Goal: Task Accomplishment & Management: Use online tool/utility

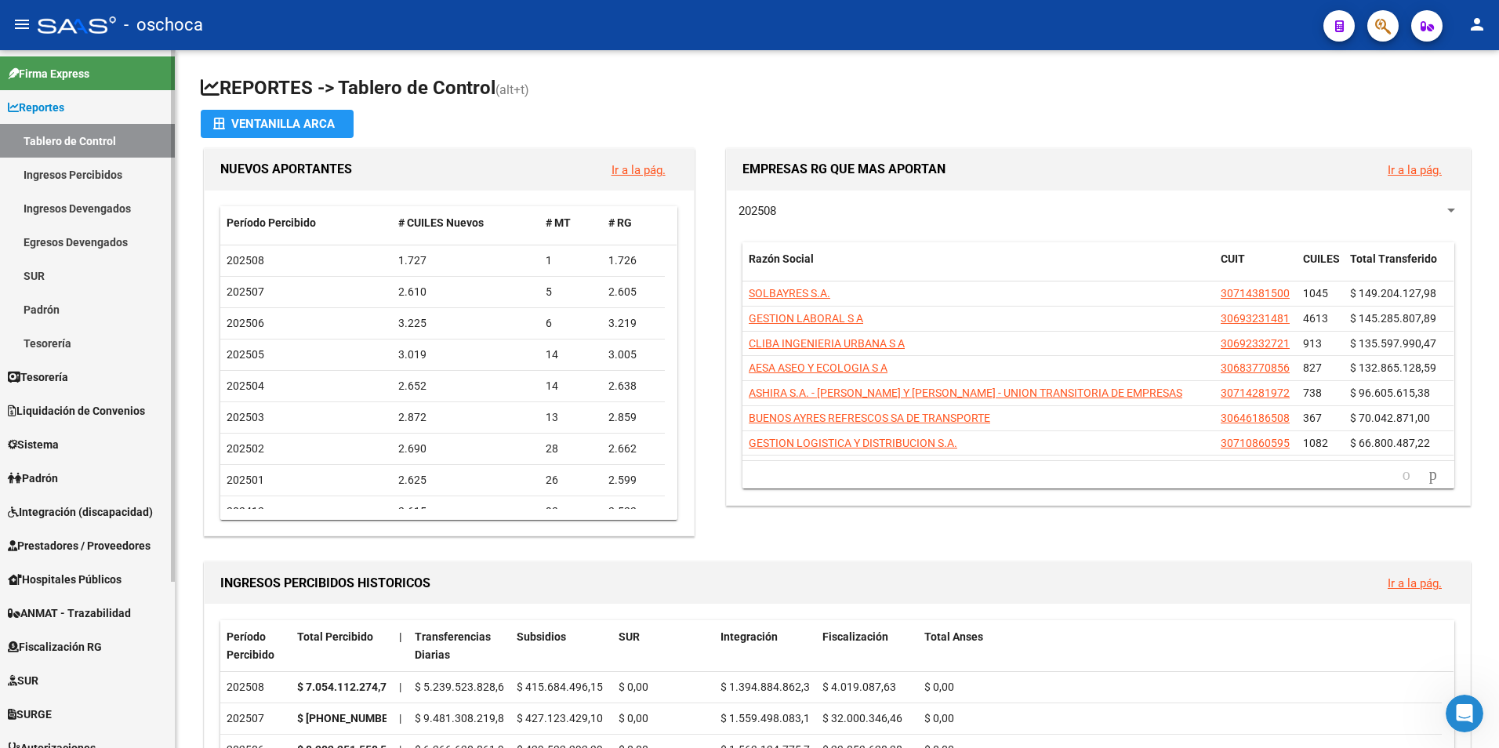
click at [63, 642] on span "Fiscalización RG" at bounding box center [55, 646] width 94 height 17
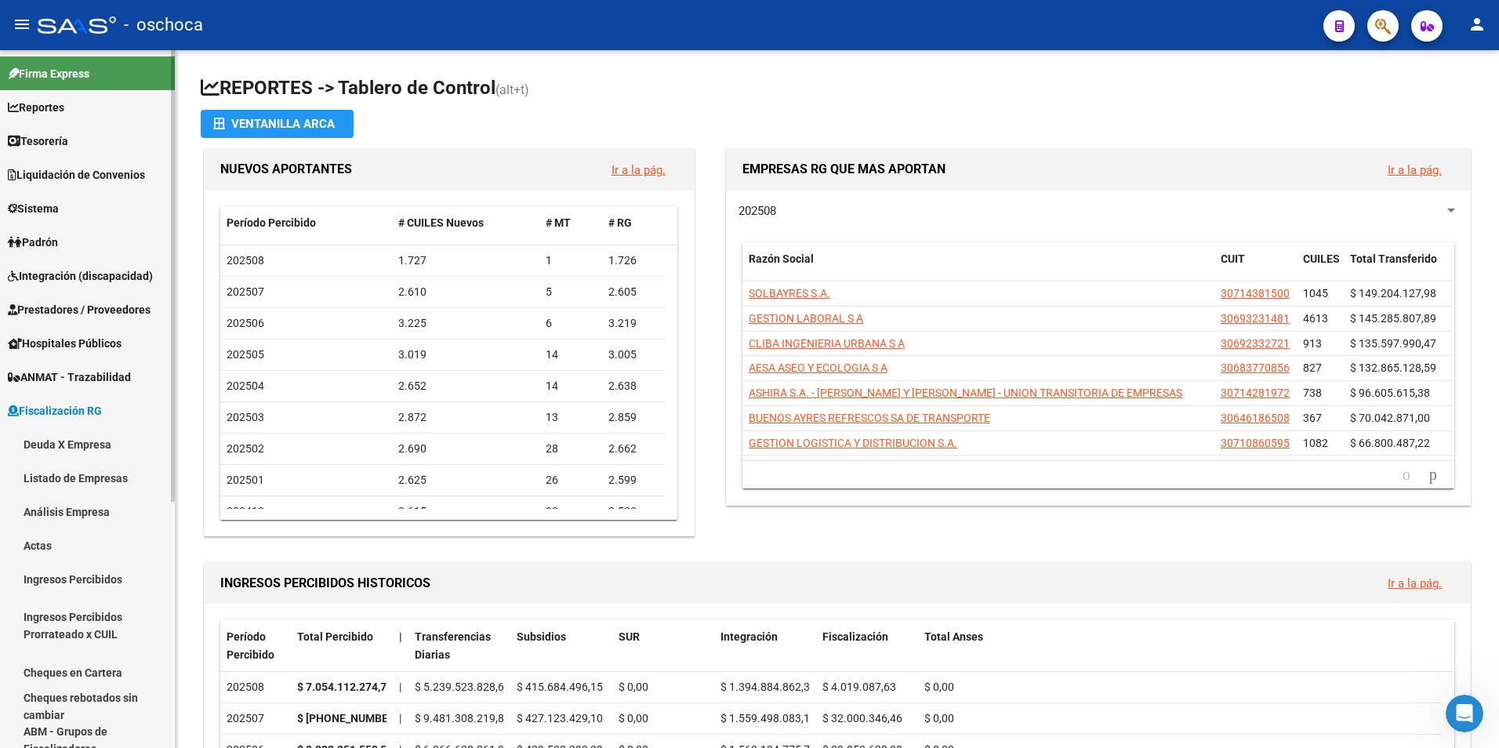
click at [49, 504] on link "Análisis Empresa" at bounding box center [87, 512] width 175 height 34
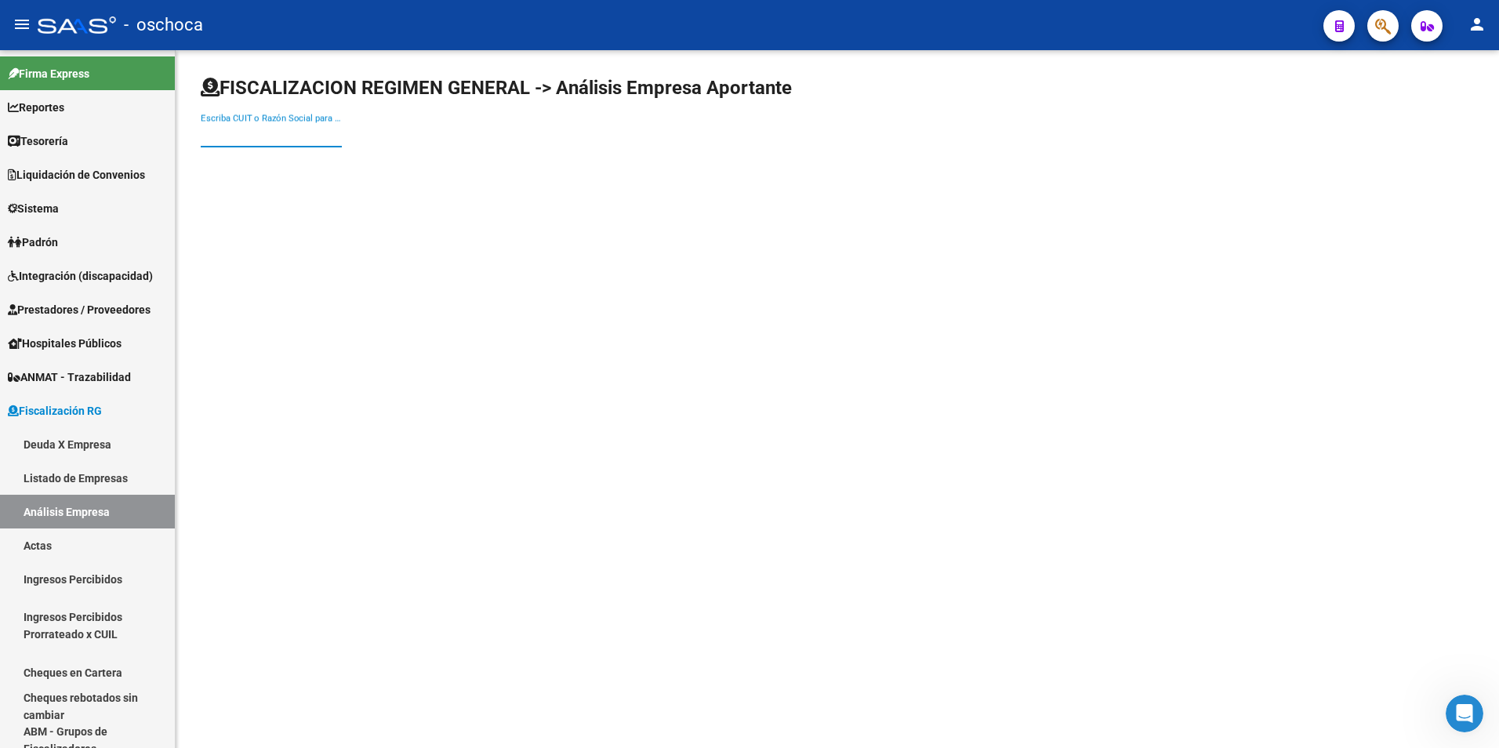
click at [223, 134] on input "Escriba CUIT o Razón Social para buscar" at bounding box center [271, 135] width 141 height 14
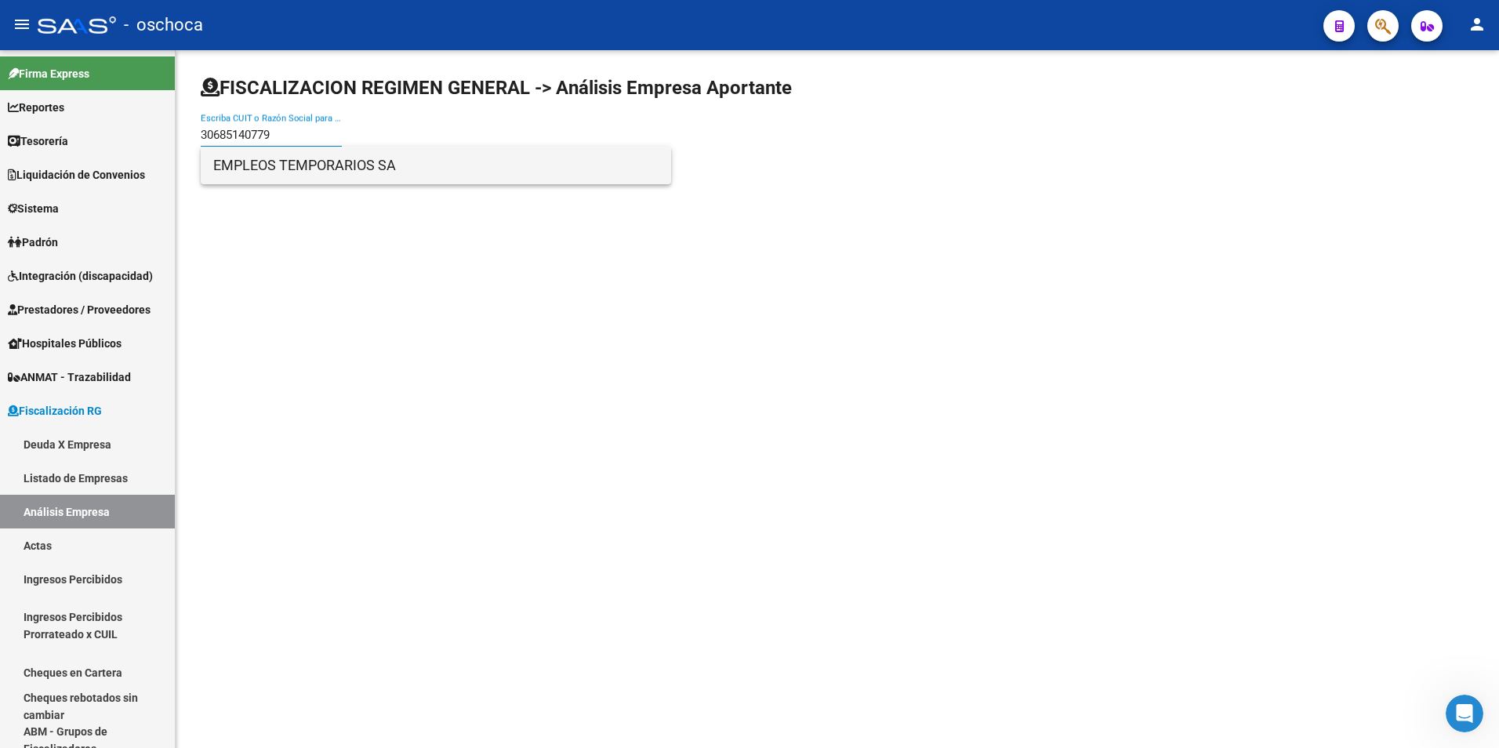
type input "30685140779"
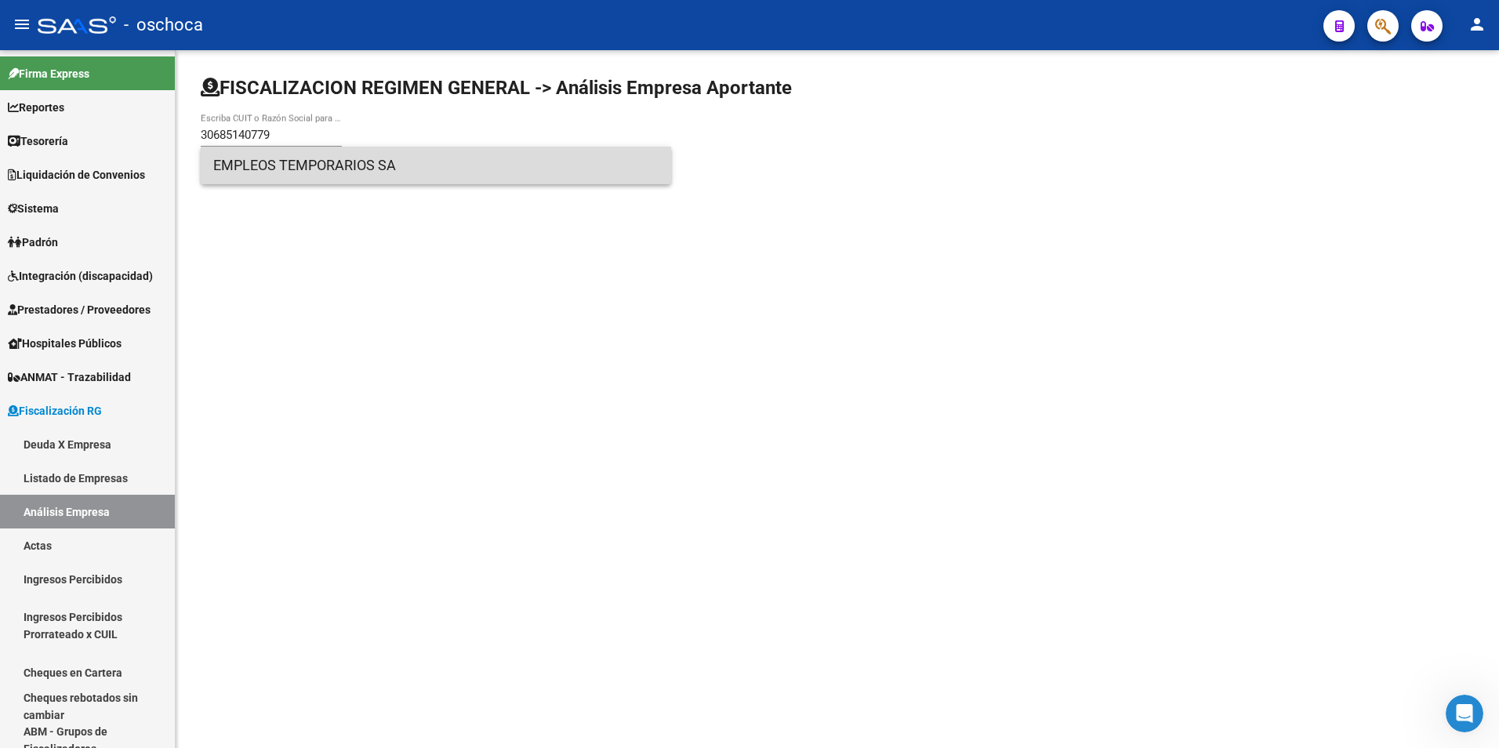
click at [270, 158] on span "EMPLEOS TEMPORARIOS SA" at bounding box center [435, 166] width 445 height 38
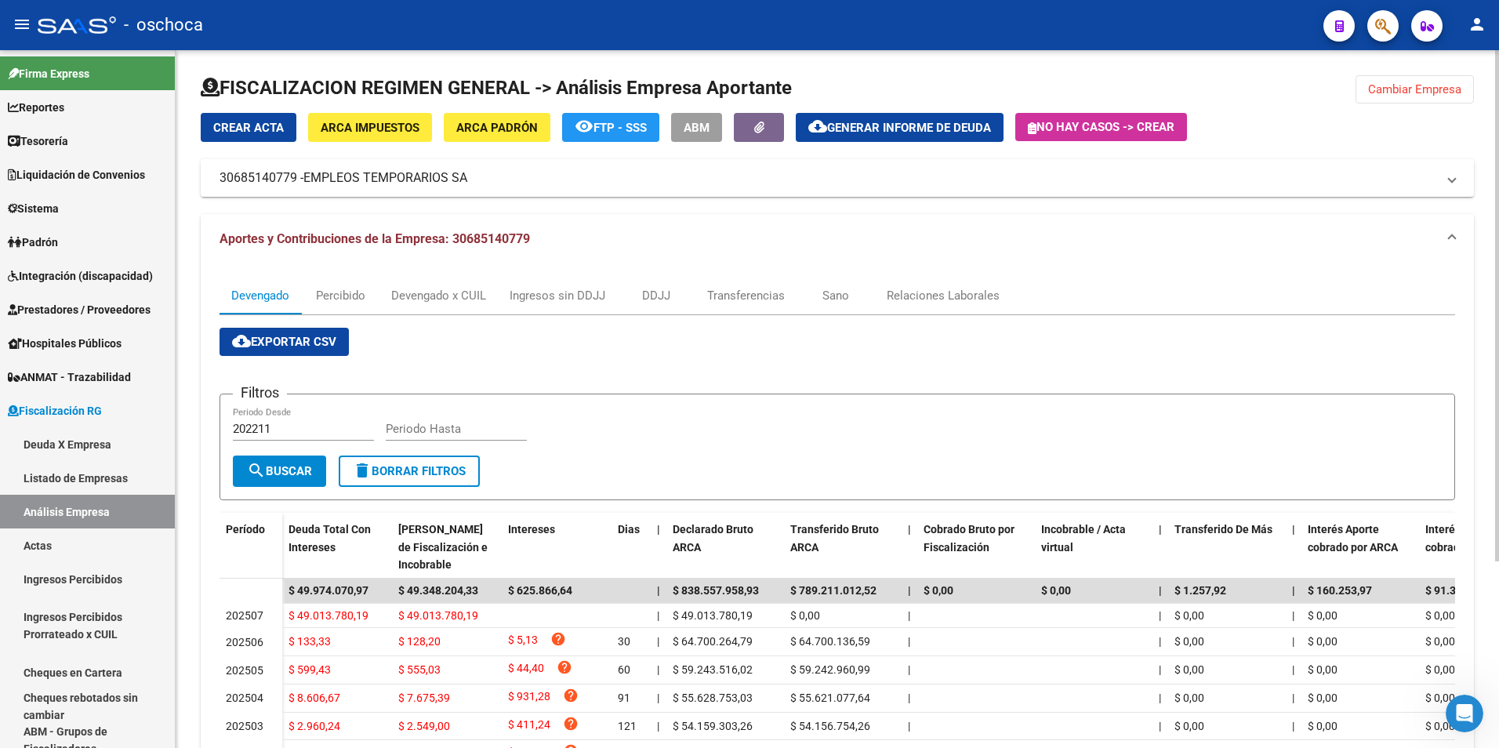
click at [449, 434] on input "Periodo Hasta" at bounding box center [456, 429] width 141 height 14
type input "202508"
click at [277, 470] on span "search Buscar" at bounding box center [279, 471] width 65 height 14
drag, startPoint x: 378, startPoint y: 297, endPoint x: 364, endPoint y: 298, distance: 14.1
click at [373, 297] on div "Percibido" at bounding box center [340, 296] width 78 height 38
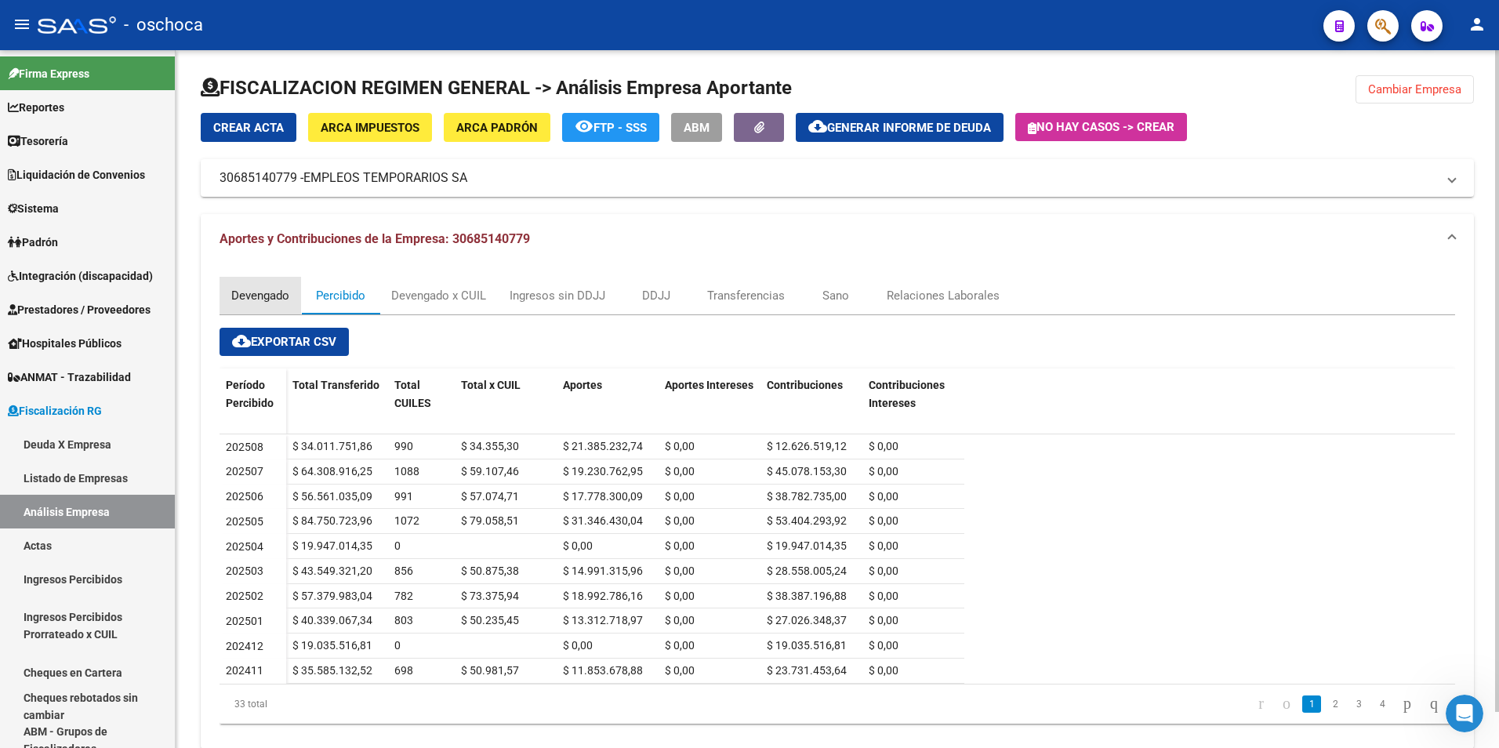
click at [259, 299] on div "Devengado" at bounding box center [260, 295] width 58 height 17
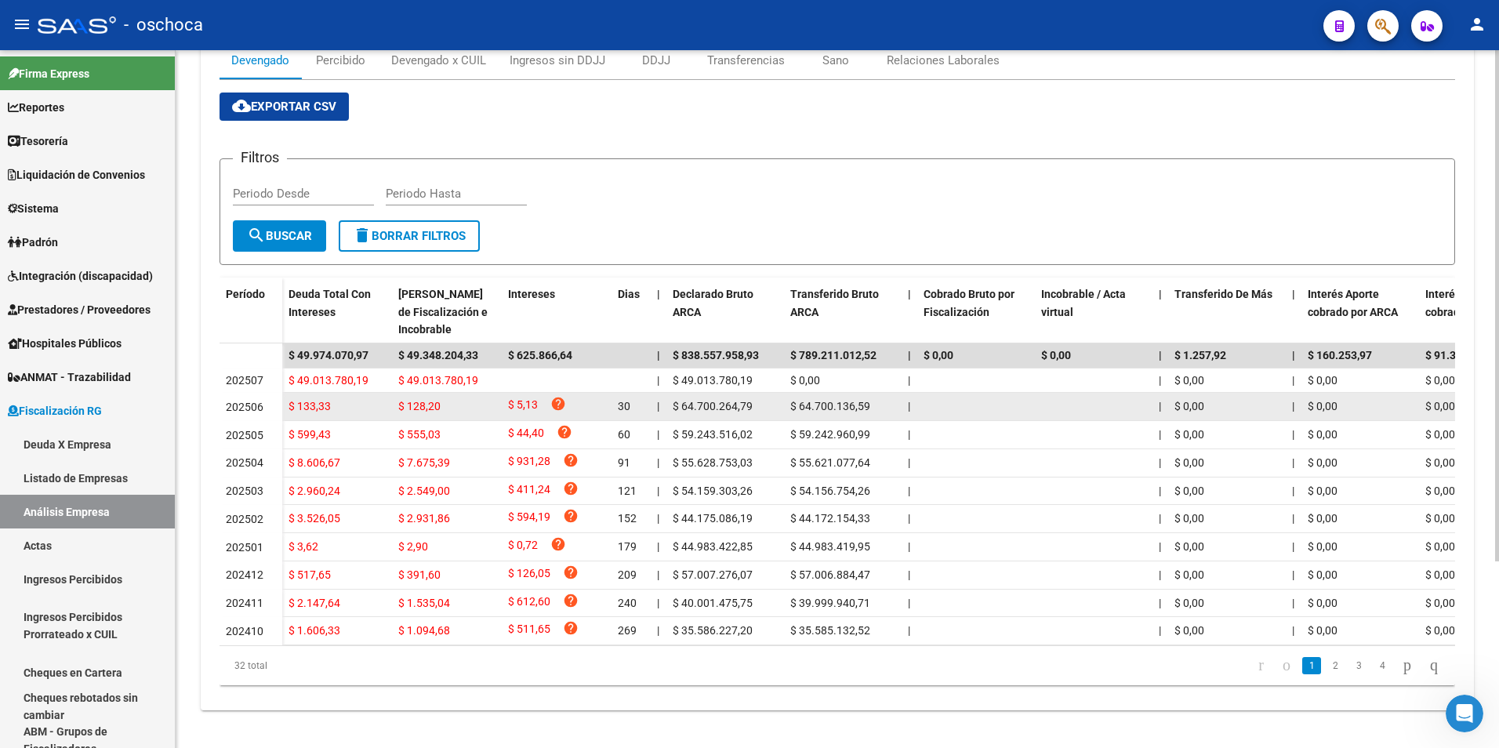
scroll to position [254, 0]
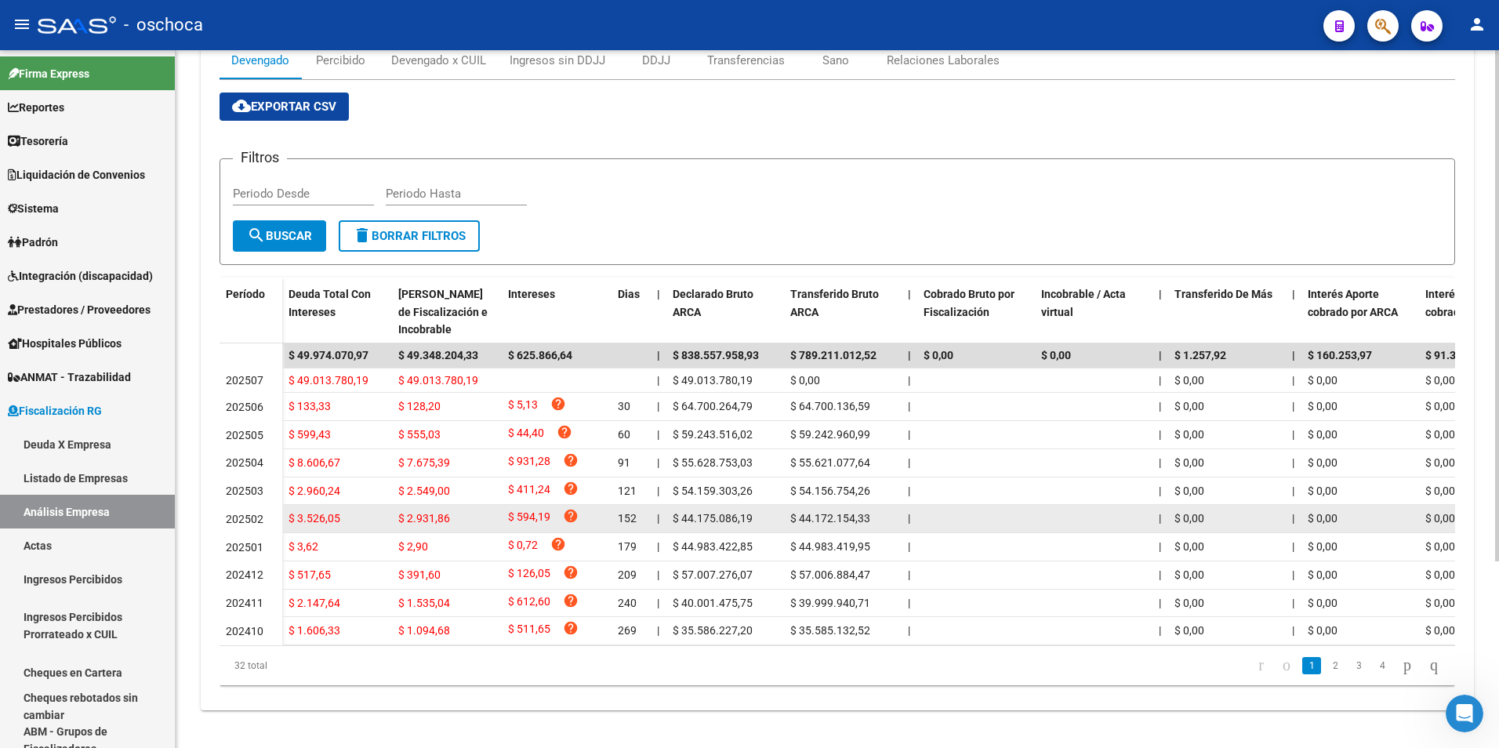
click at [327, 512] on span "$ 3.526,05" at bounding box center [314, 518] width 52 height 13
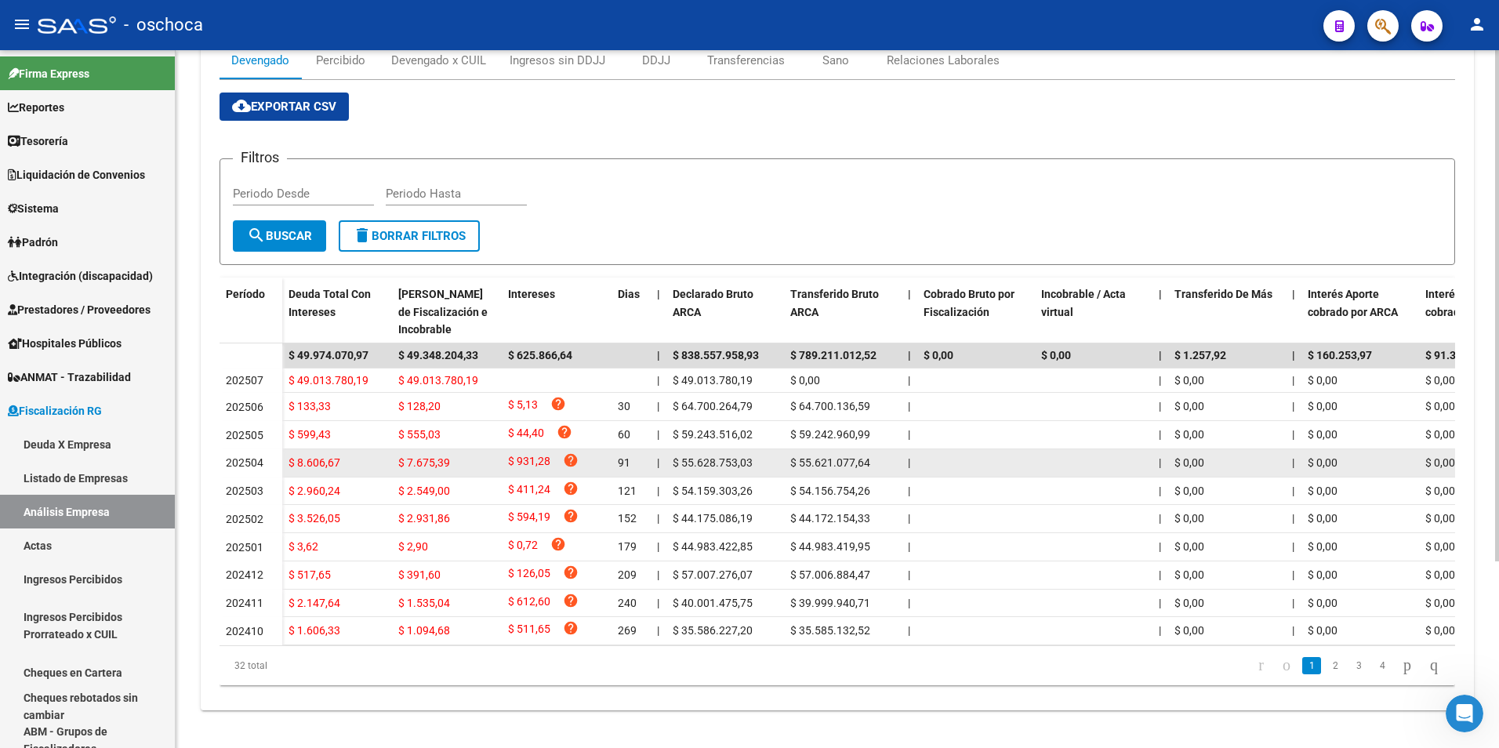
click at [319, 456] on span "$ 8.606,67" at bounding box center [314, 462] width 52 height 13
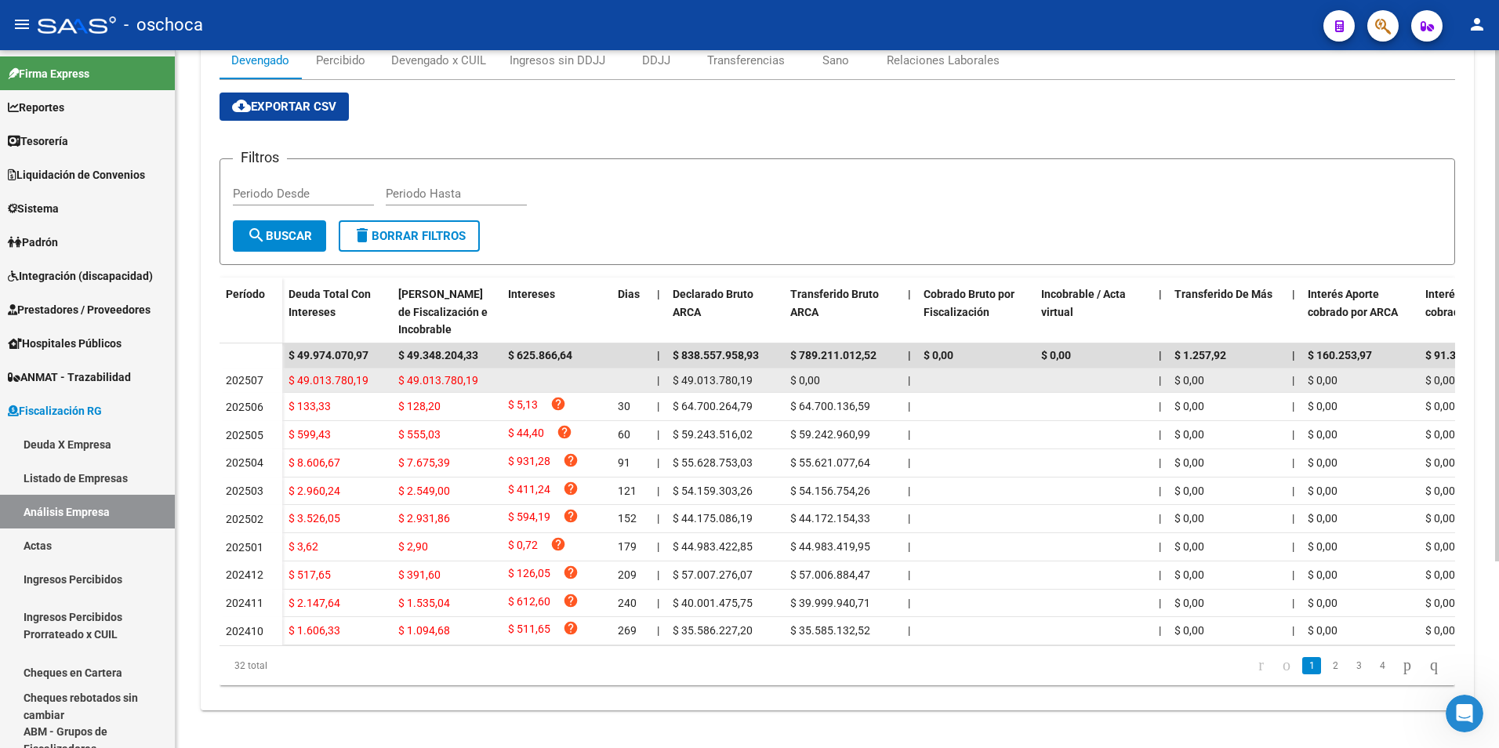
scroll to position [0, 0]
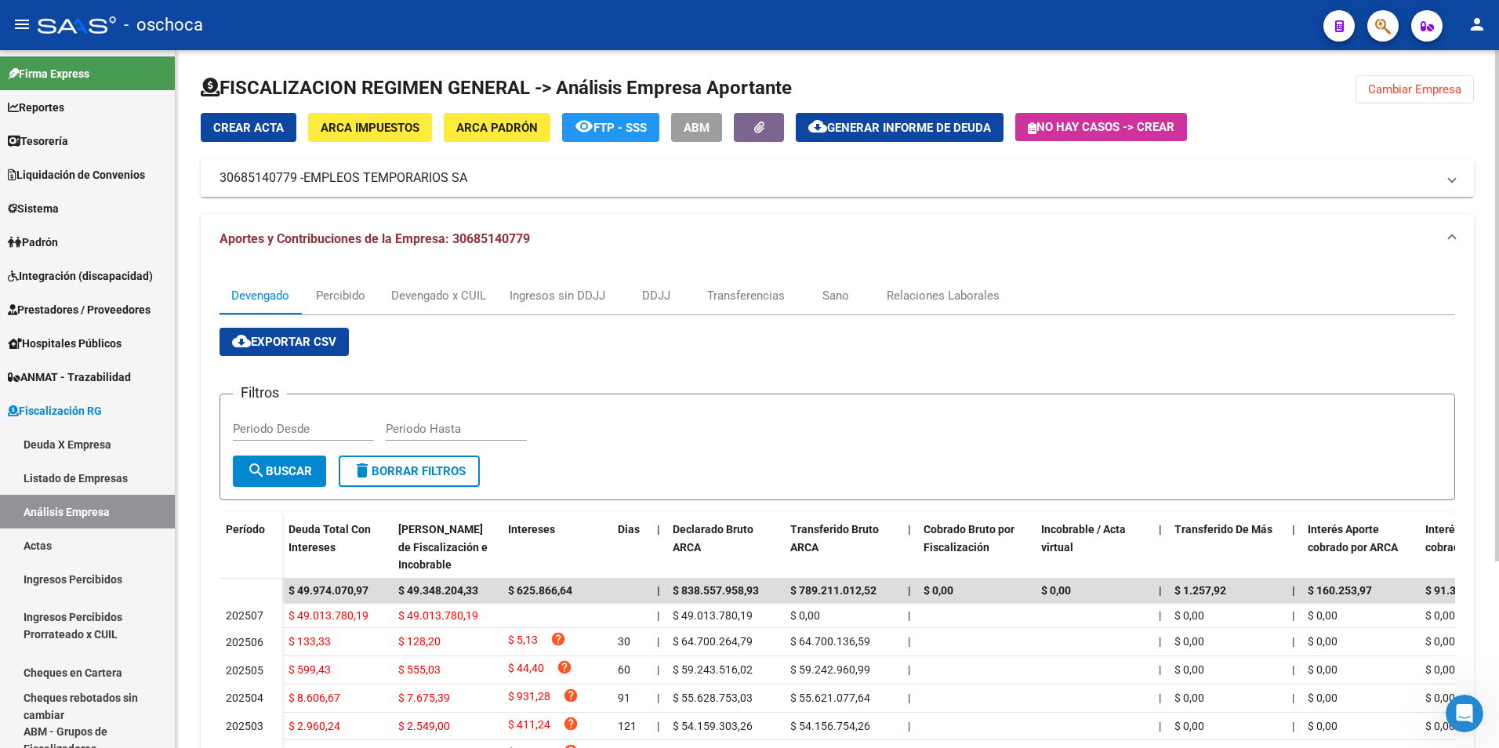
click at [960, 127] on span "Generar informe de deuda" at bounding box center [909, 128] width 164 height 14
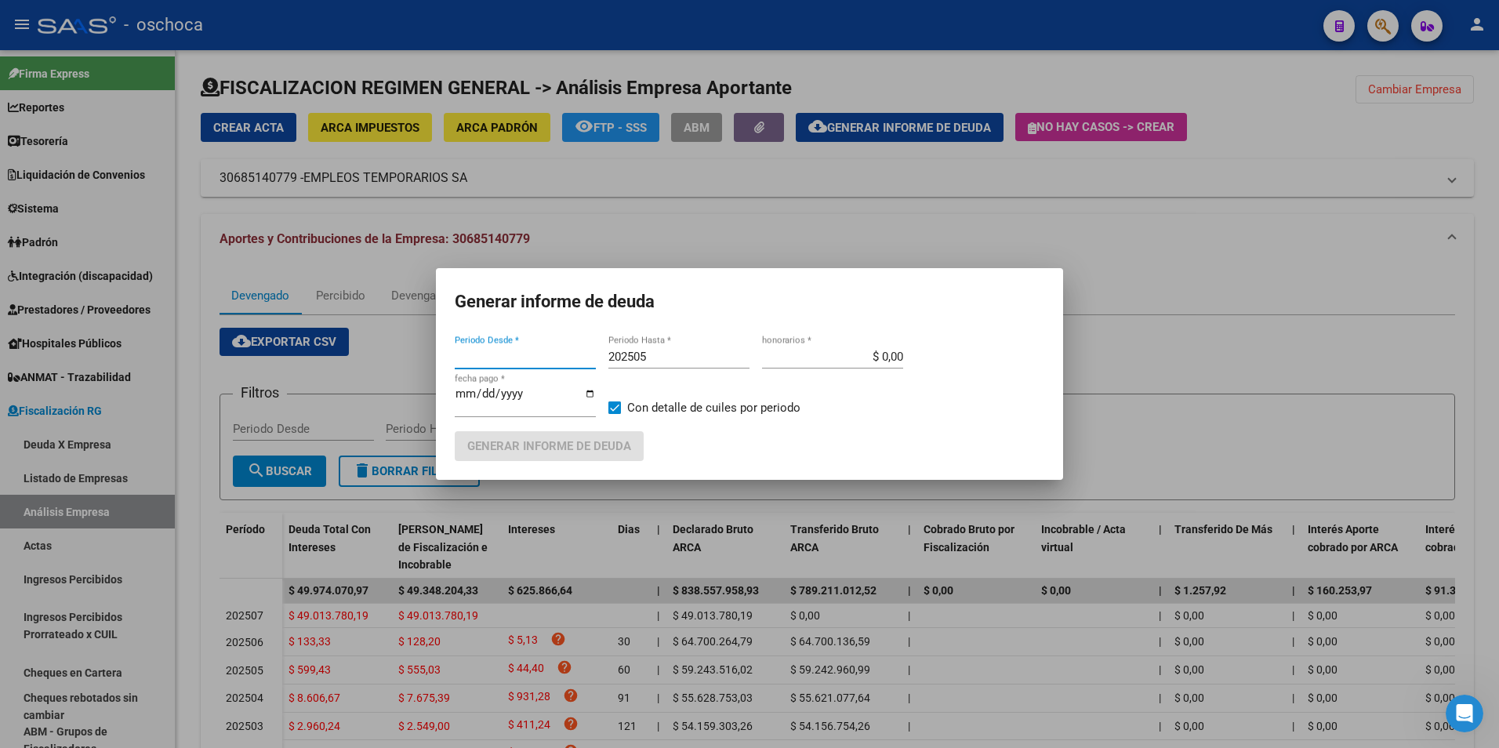
type input "202211"
click at [670, 354] on input "202505" at bounding box center [678, 357] width 141 height 14
type input "202507"
click at [615, 412] on span at bounding box center [614, 407] width 13 height 13
click at [615, 414] on input "Con detalle de cuiles por periodo" at bounding box center [614, 414] width 1 height 1
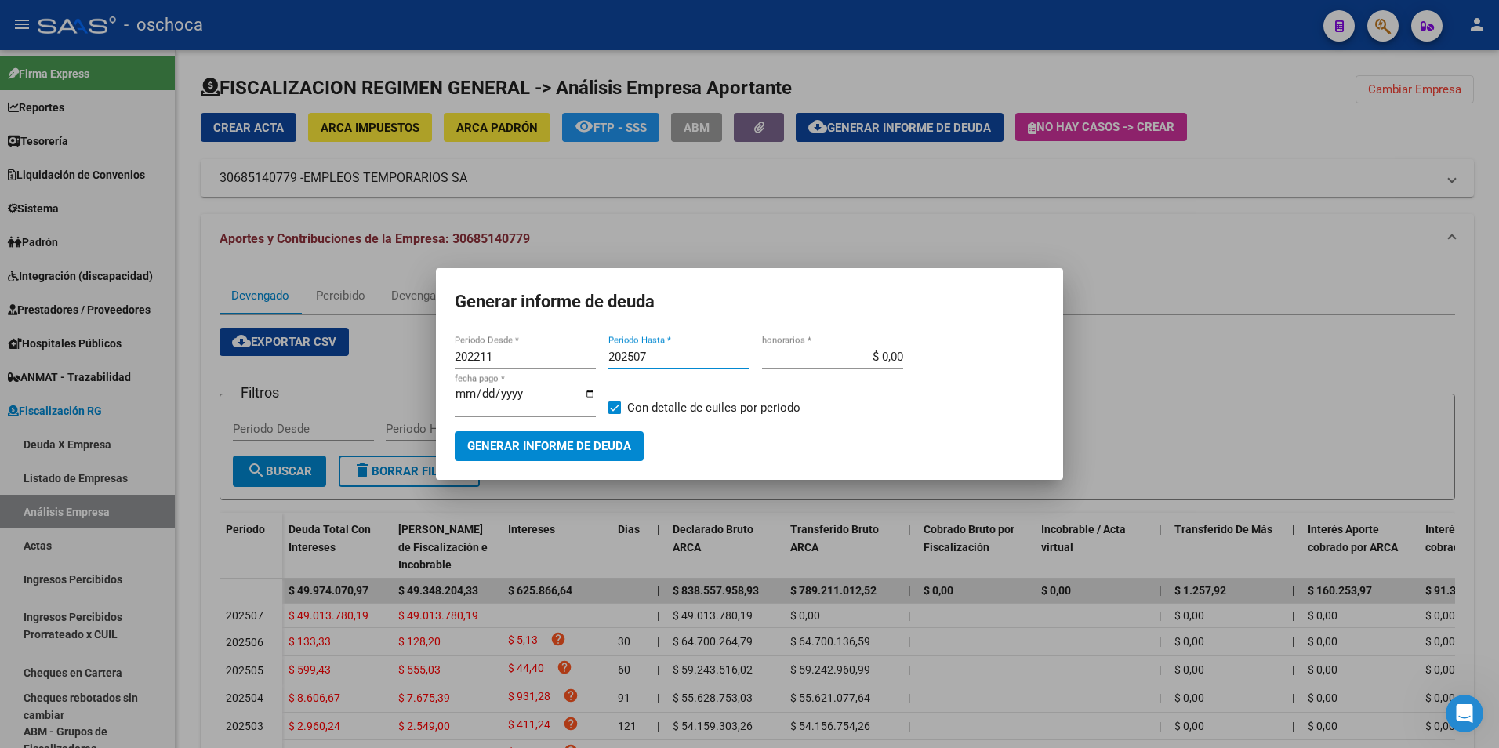
checkbox input "false"
click at [560, 436] on button "Generar informe de deuda" at bounding box center [549, 445] width 189 height 29
click at [881, 354] on input "$ 0,00" at bounding box center [832, 357] width 141 height 14
type input "$ 18,00"
click at [572, 448] on span "Generar informe de deuda" at bounding box center [549, 447] width 164 height 14
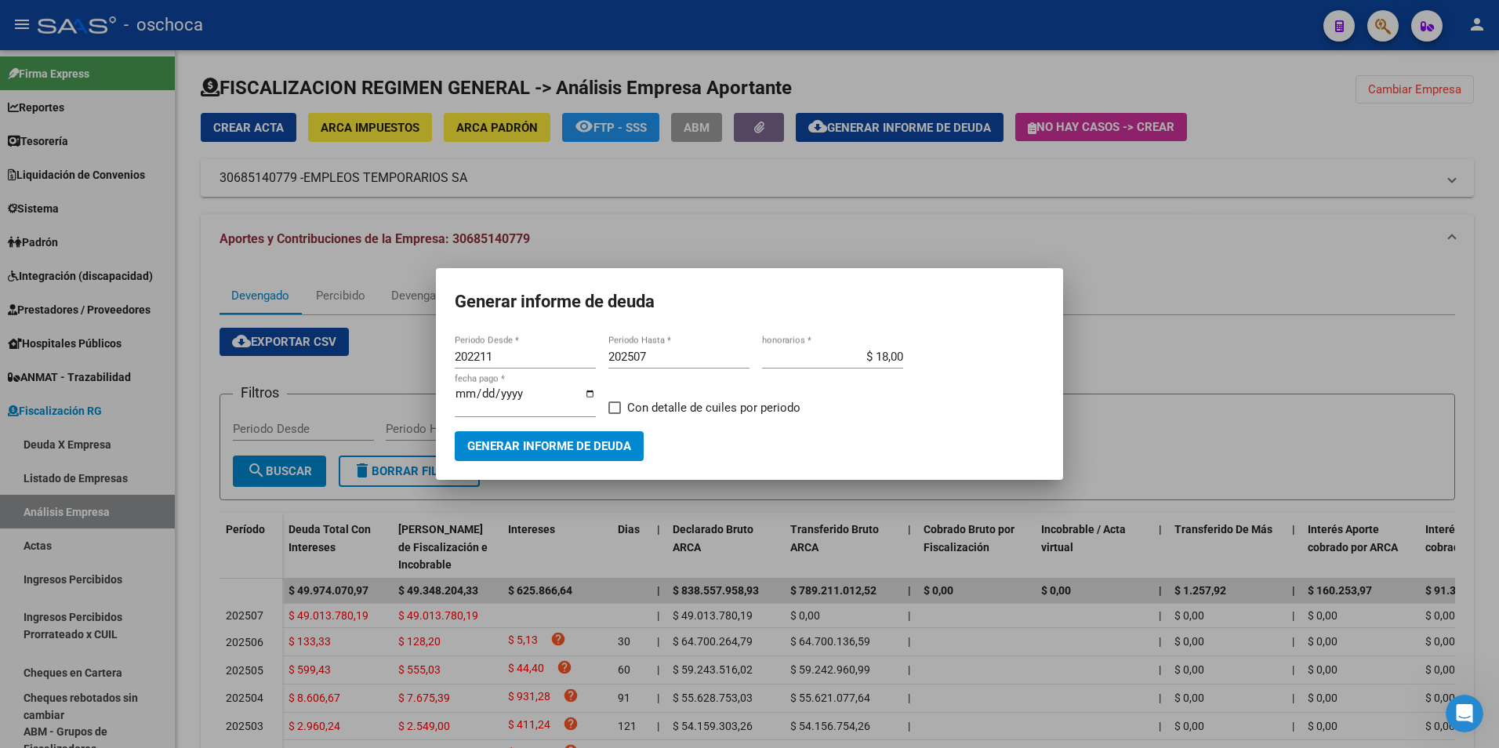
click at [499, 343] on mat-dialog-content "202211 Periodo Desde * 202507 Periodo Hasta * $ 18,00 honorarios * [DATE] fecha…" at bounding box center [749, 396] width 627 height 128
click at [512, 360] on input "202211" at bounding box center [525, 357] width 141 height 14
type input "202507"
click at [508, 454] on button "Generar informe de deuda" at bounding box center [549, 445] width 189 height 29
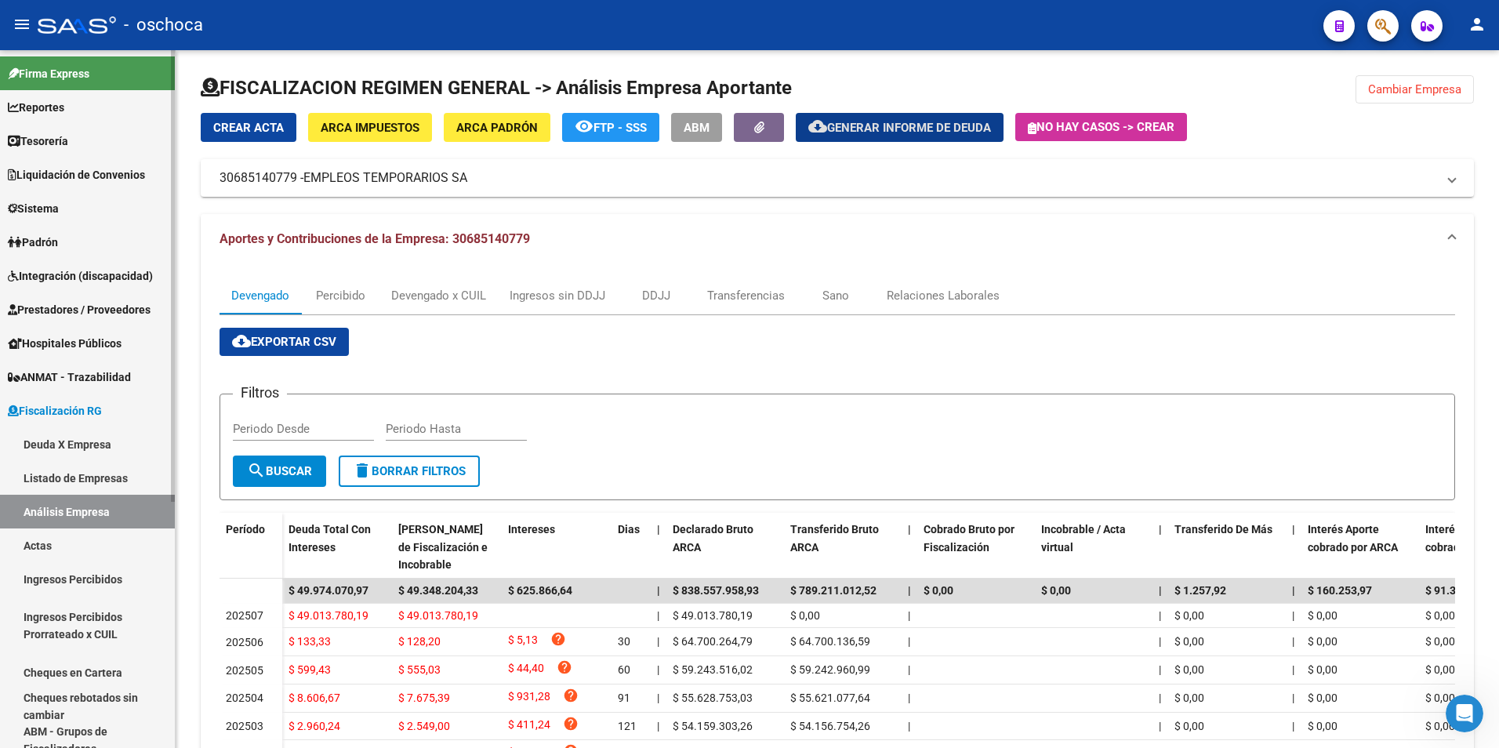
click at [42, 511] on link "Análisis Empresa" at bounding box center [87, 512] width 175 height 34
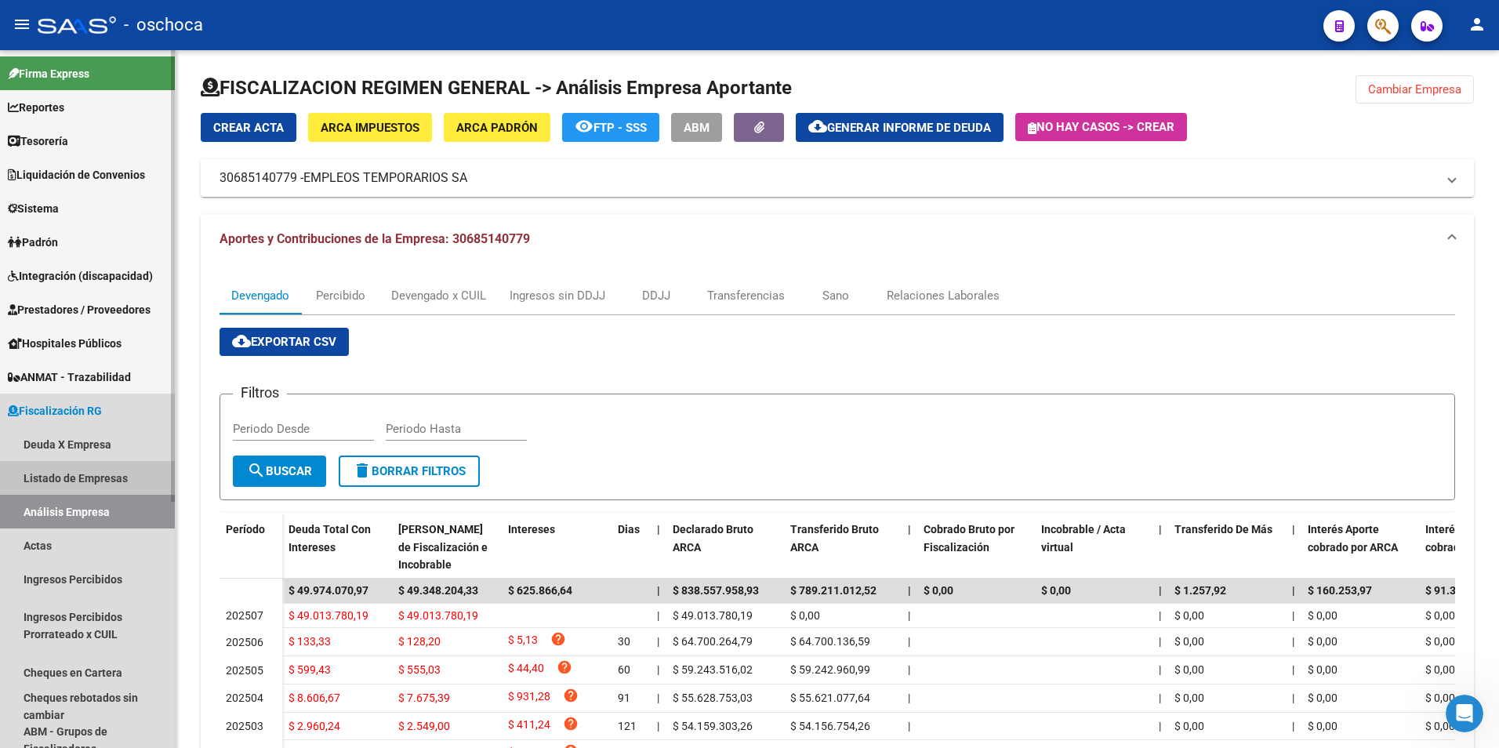
click at [67, 480] on link "Listado de Empresas" at bounding box center [87, 478] width 175 height 34
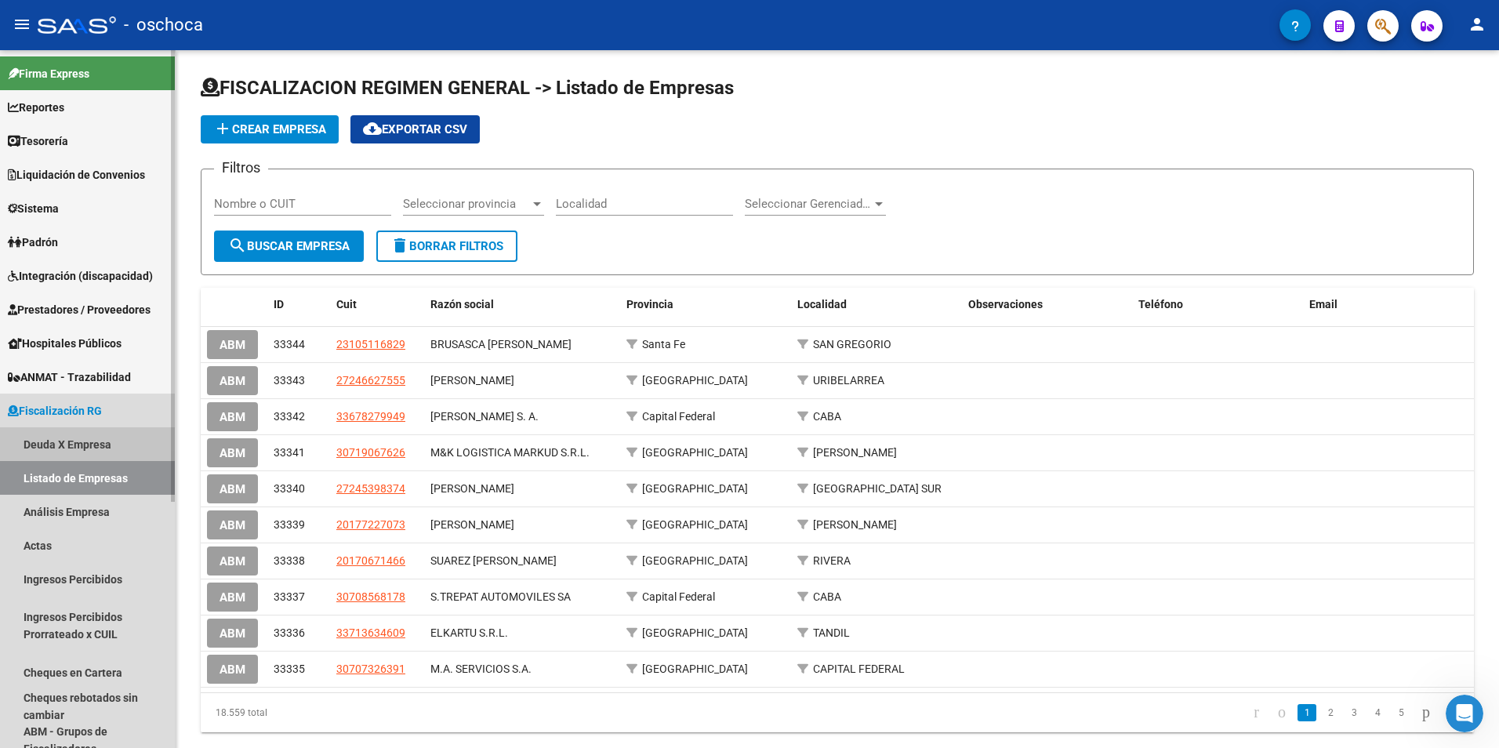
click at [75, 437] on link "Deuda X Empresa" at bounding box center [87, 444] width 175 height 34
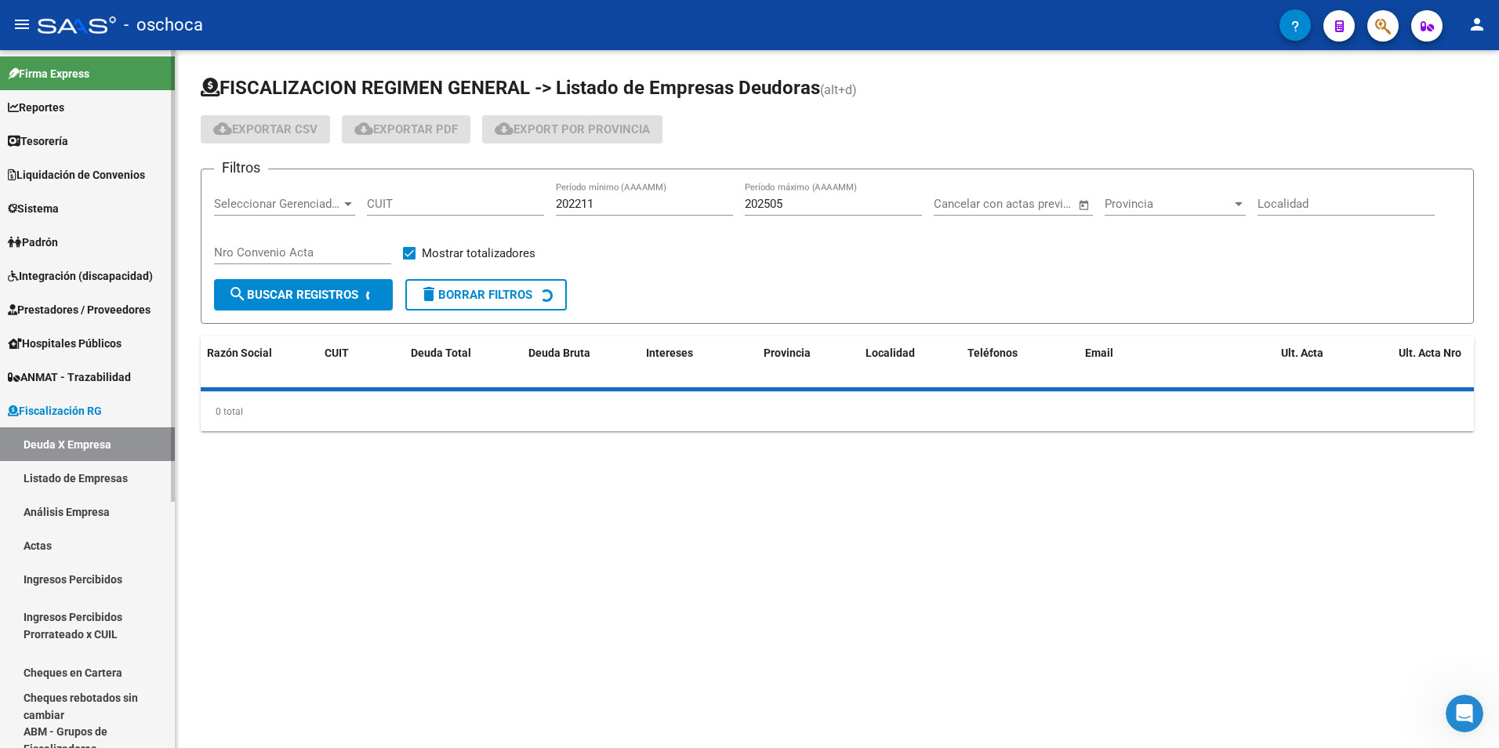
click at [67, 514] on link "Análisis Empresa" at bounding box center [87, 512] width 175 height 34
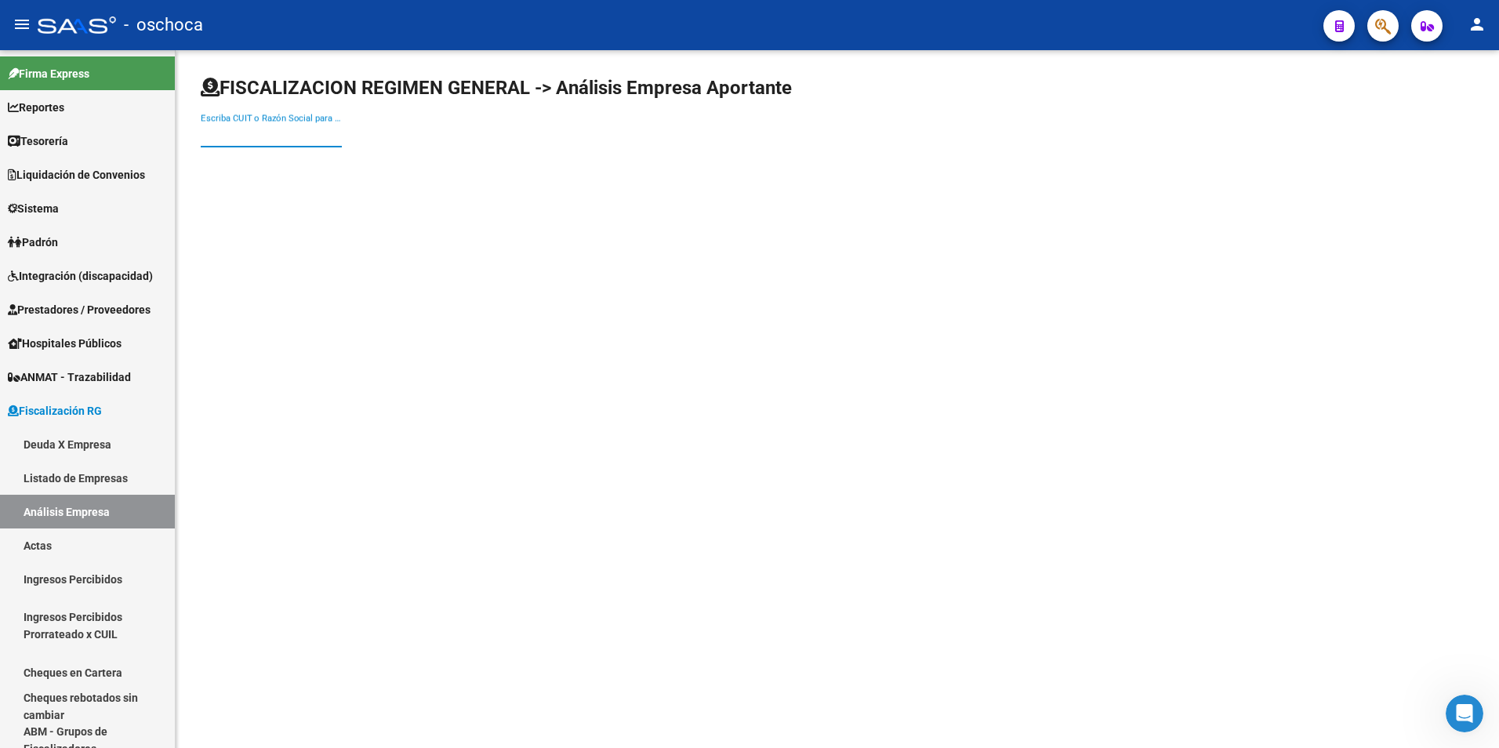
click at [221, 137] on input "Escriba CUIT o Razón Social para buscar" at bounding box center [271, 135] width 141 height 14
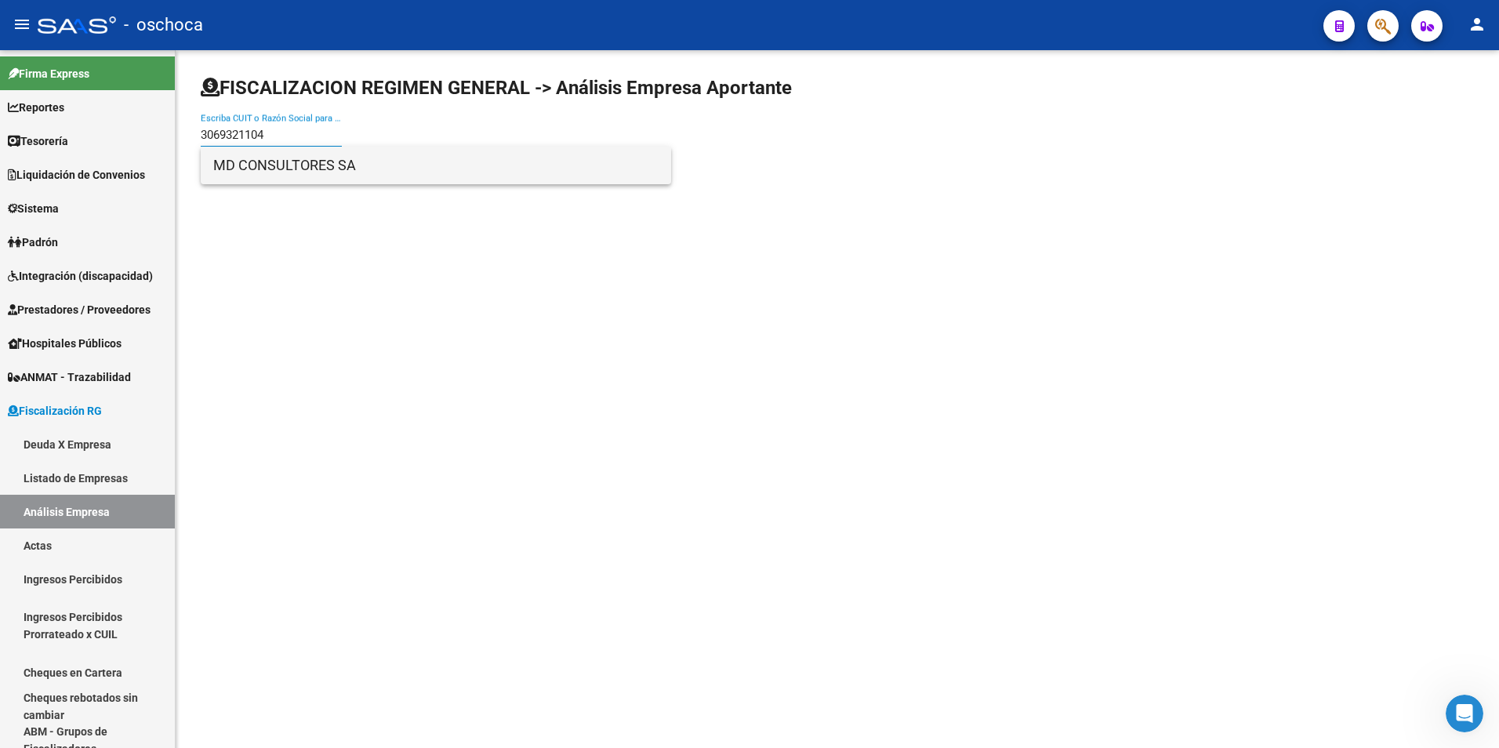
type input "3069321104"
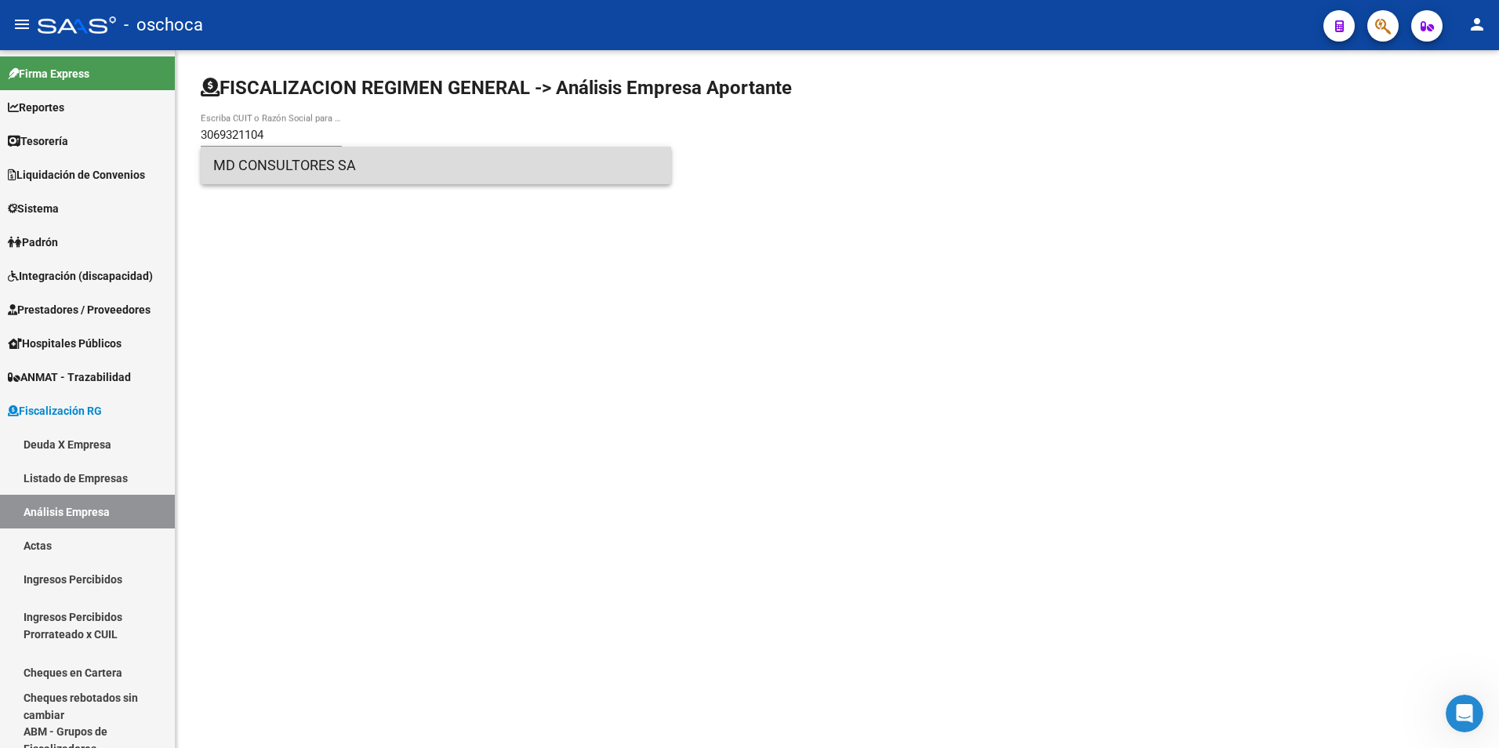
click at [248, 167] on span "MD CONSULTORES SA" at bounding box center [435, 166] width 445 height 38
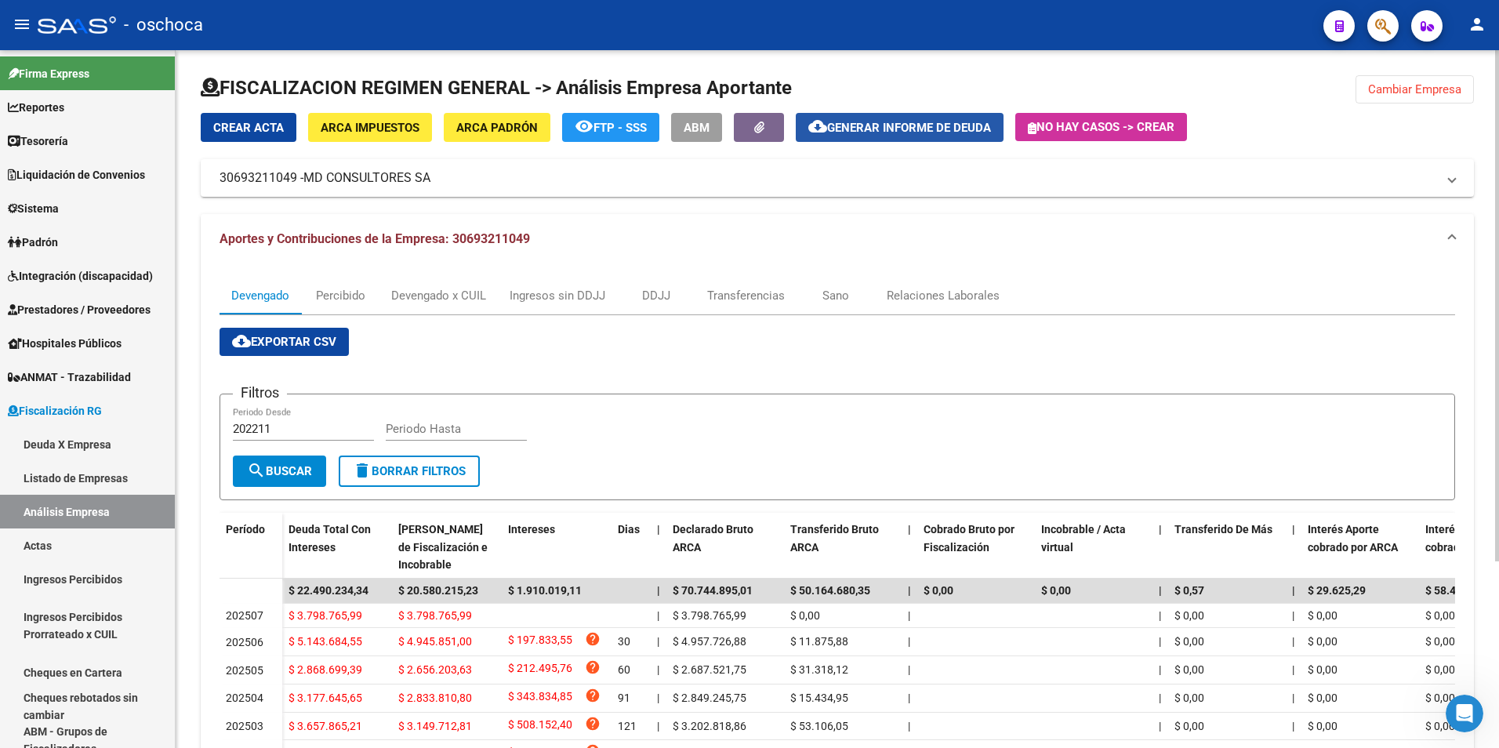
click at [898, 122] on span "Generar informe de deuda" at bounding box center [909, 128] width 164 height 14
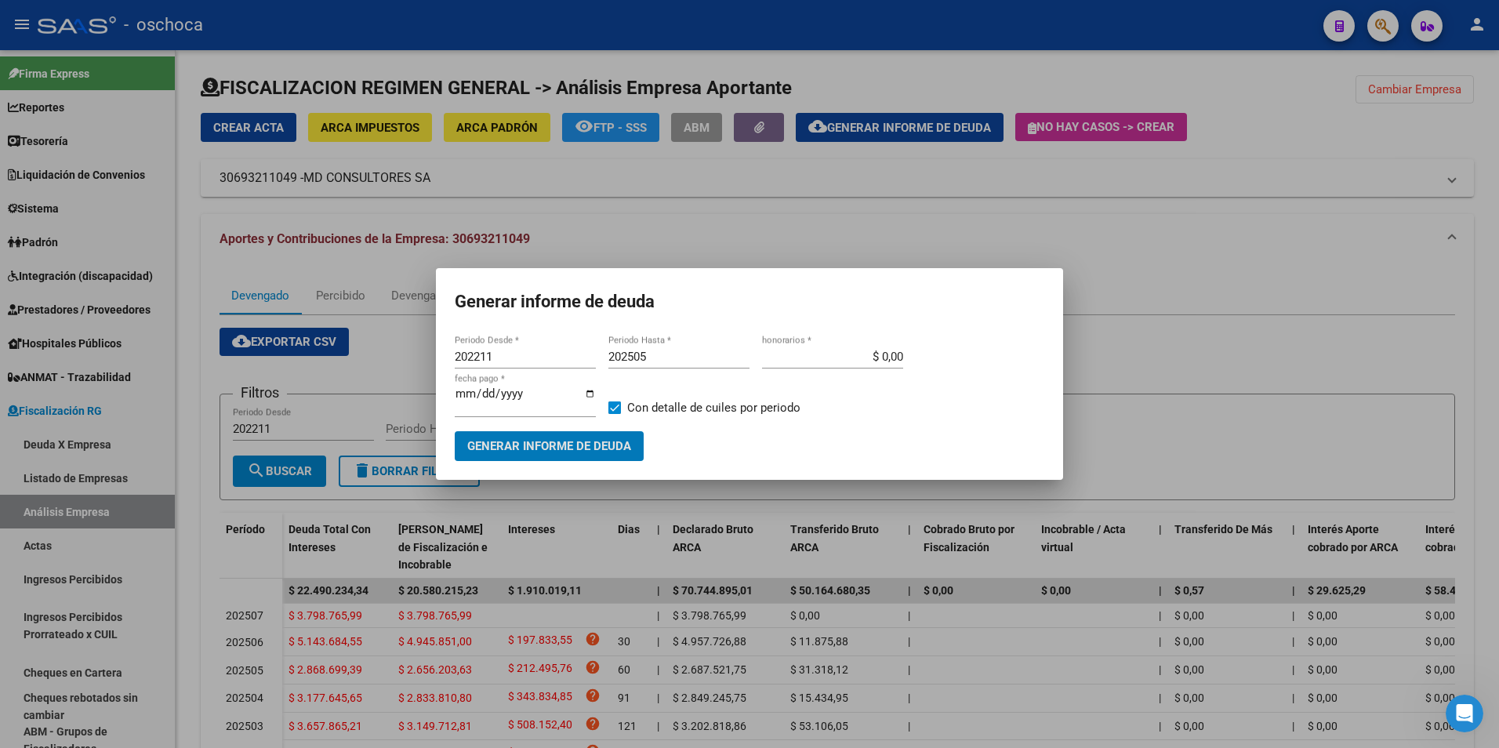
click at [558, 356] on input "202211" at bounding box center [525, 357] width 141 height 14
type input "202502"
click at [672, 356] on input "202505" at bounding box center [678, 357] width 141 height 14
type input "202508"
click at [887, 350] on input "$ 0,00" at bounding box center [832, 357] width 141 height 14
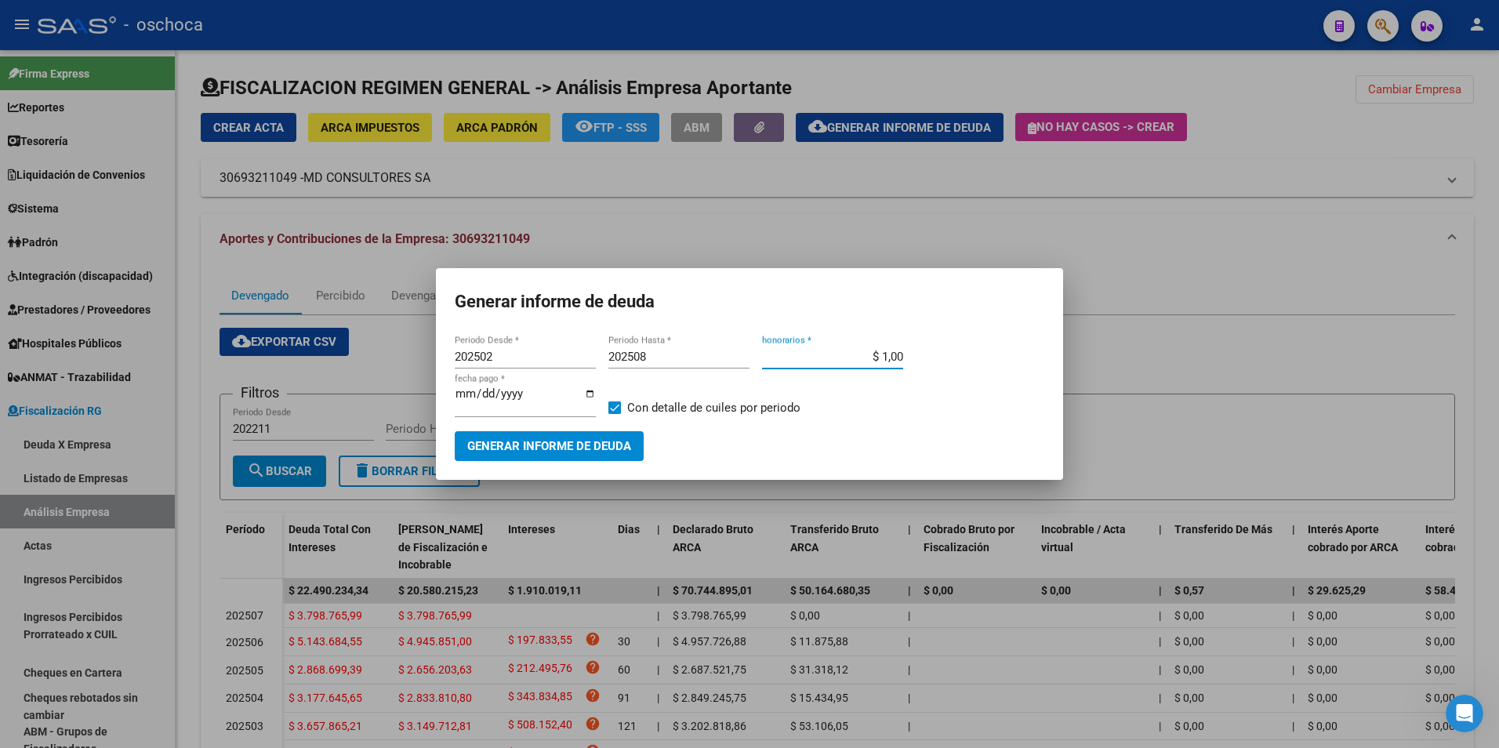
type input "$ 18,00"
click at [618, 407] on span at bounding box center [614, 407] width 13 height 13
click at [615, 414] on input "Con detalle de cuiles por periodo" at bounding box center [614, 414] width 1 height 1
checkbox input "false"
click at [571, 441] on span "Generar informe de deuda" at bounding box center [549, 447] width 164 height 14
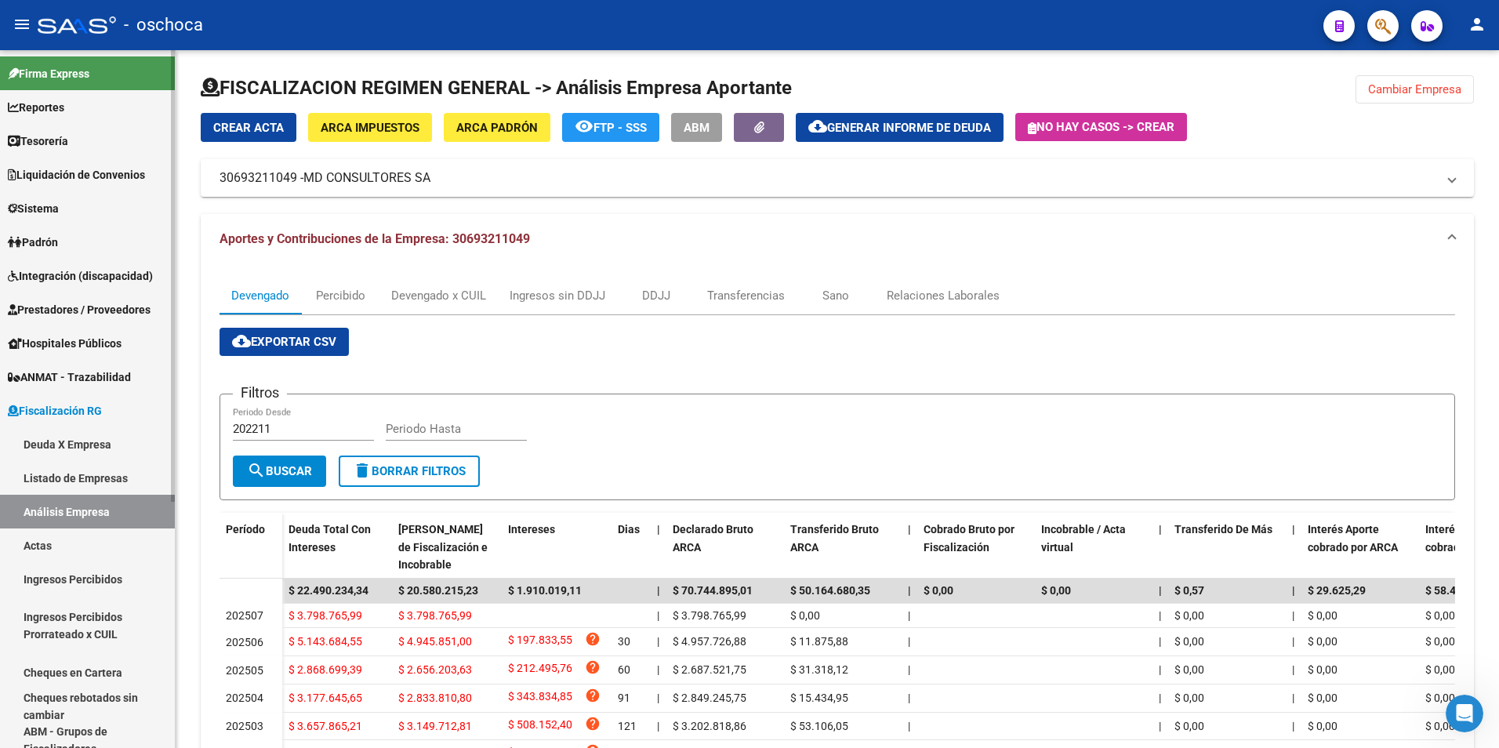
click at [67, 484] on link "Listado de Empresas" at bounding box center [87, 478] width 175 height 34
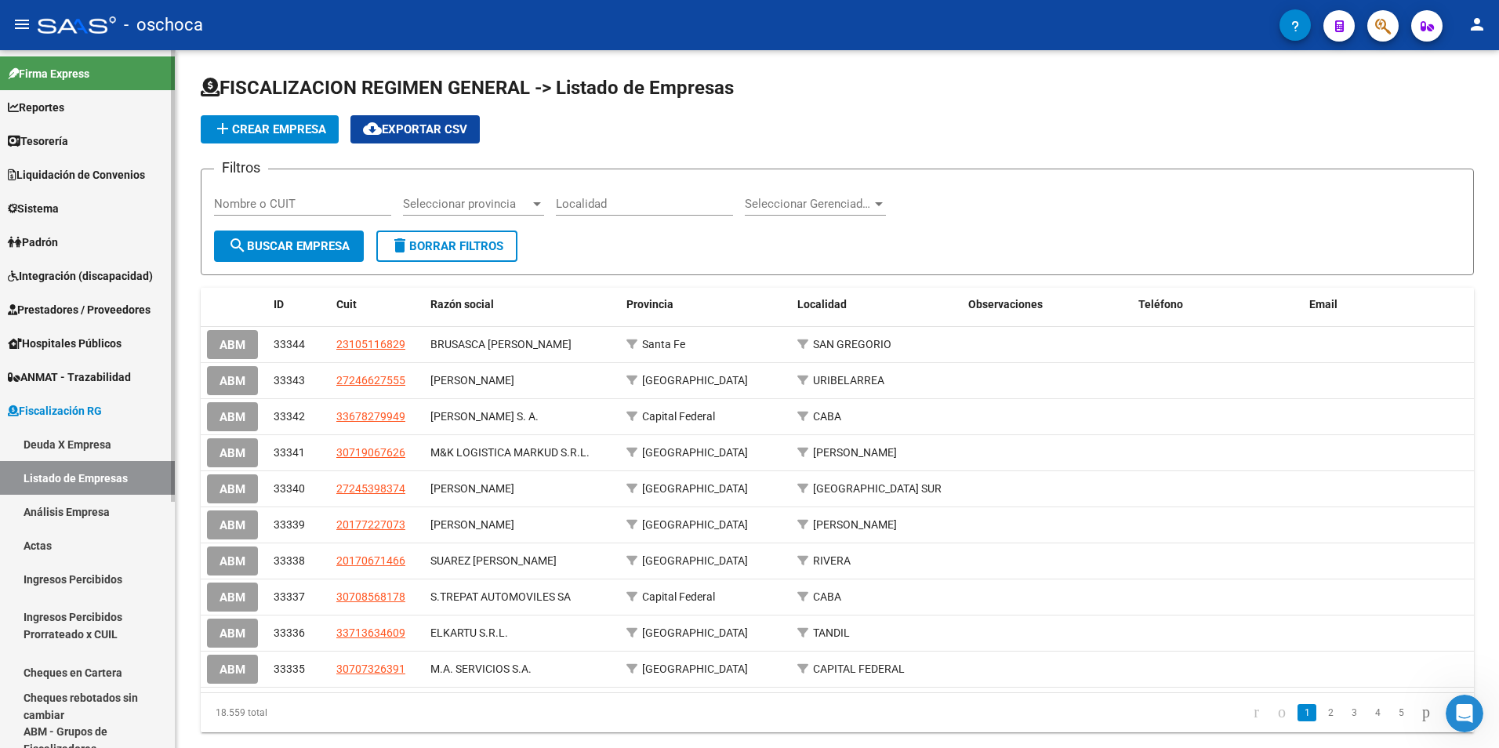
click at [70, 512] on link "Análisis Empresa" at bounding box center [87, 512] width 175 height 34
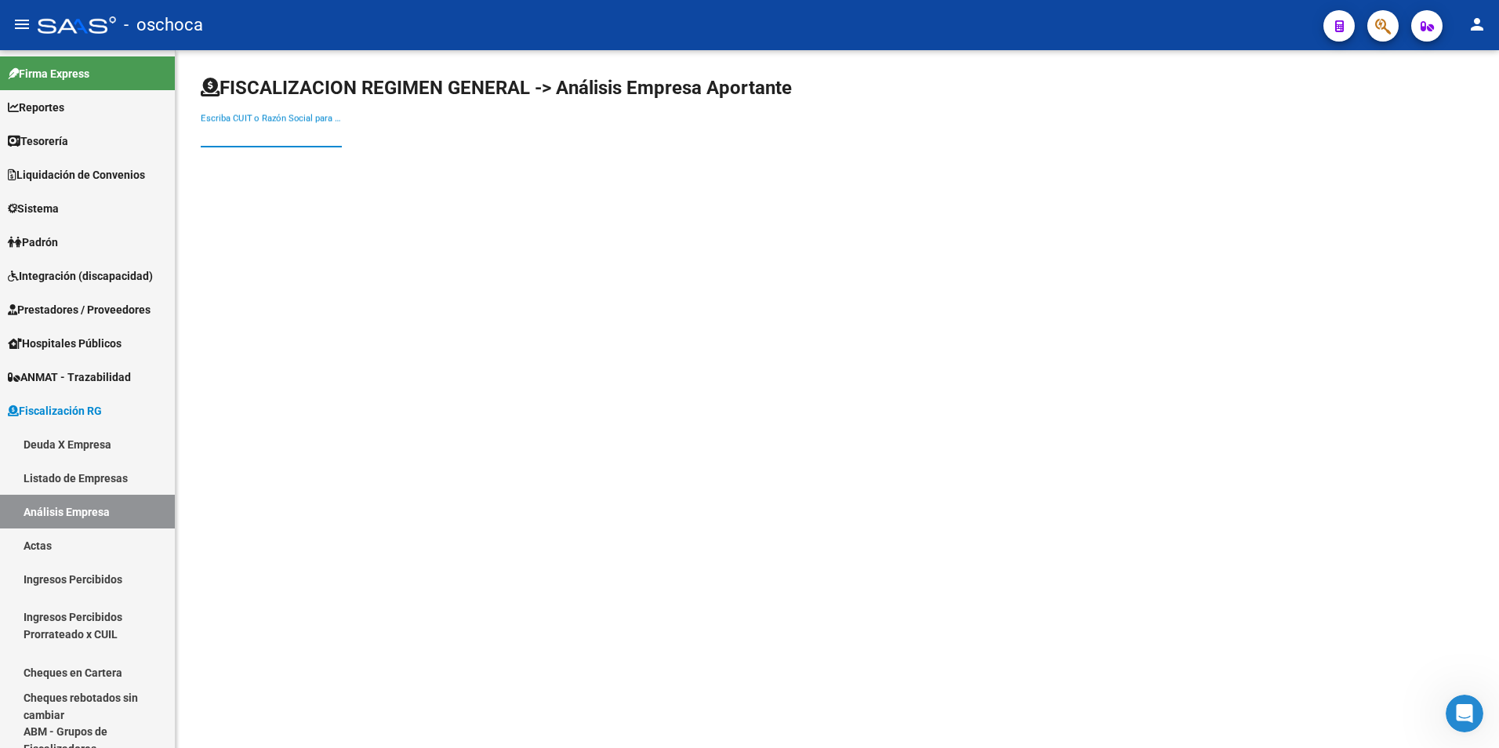
click at [225, 135] on input "Escriba CUIT o Razón Social para buscar" at bounding box center [271, 135] width 141 height 14
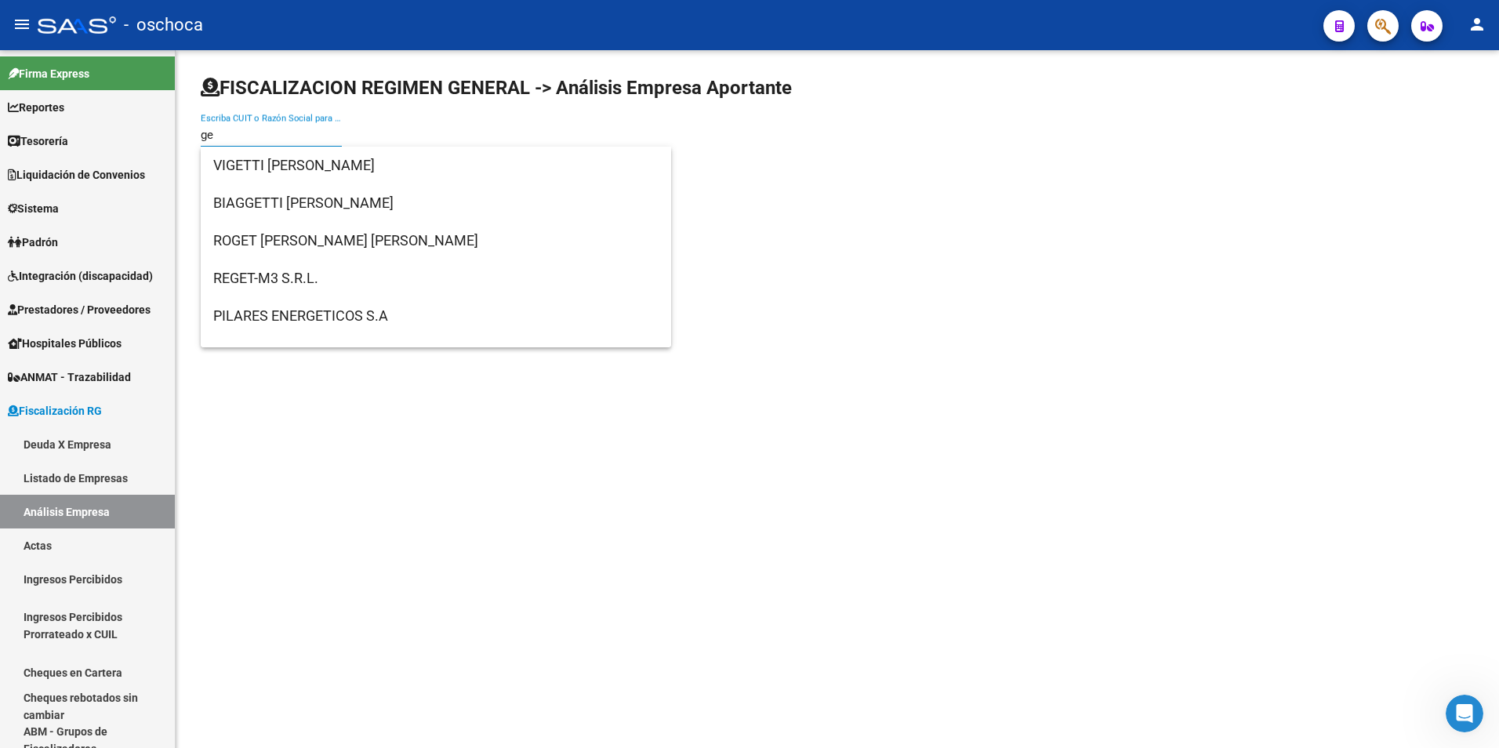
type input "g"
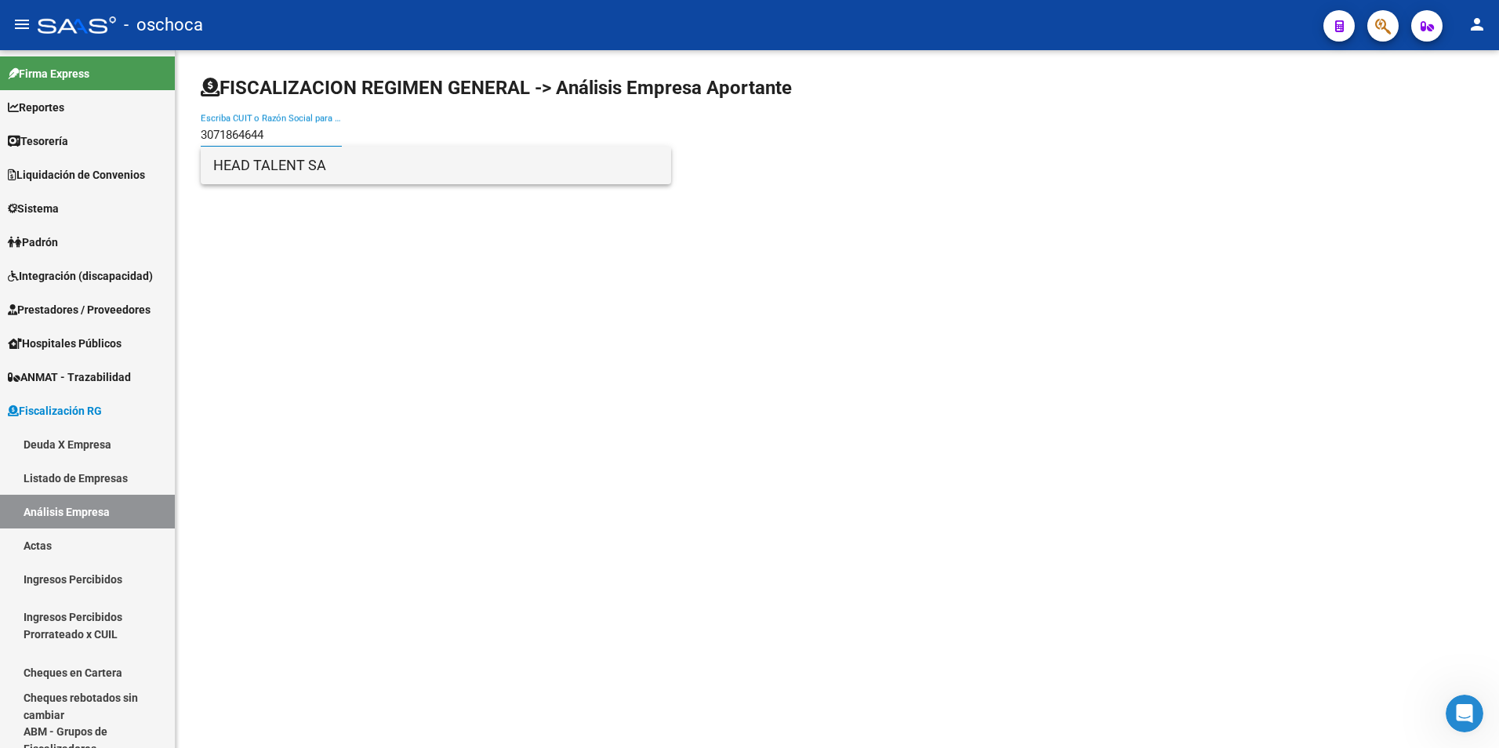
type input "3071864644"
click at [221, 165] on span "HEAD TALENT SA" at bounding box center [435, 166] width 445 height 38
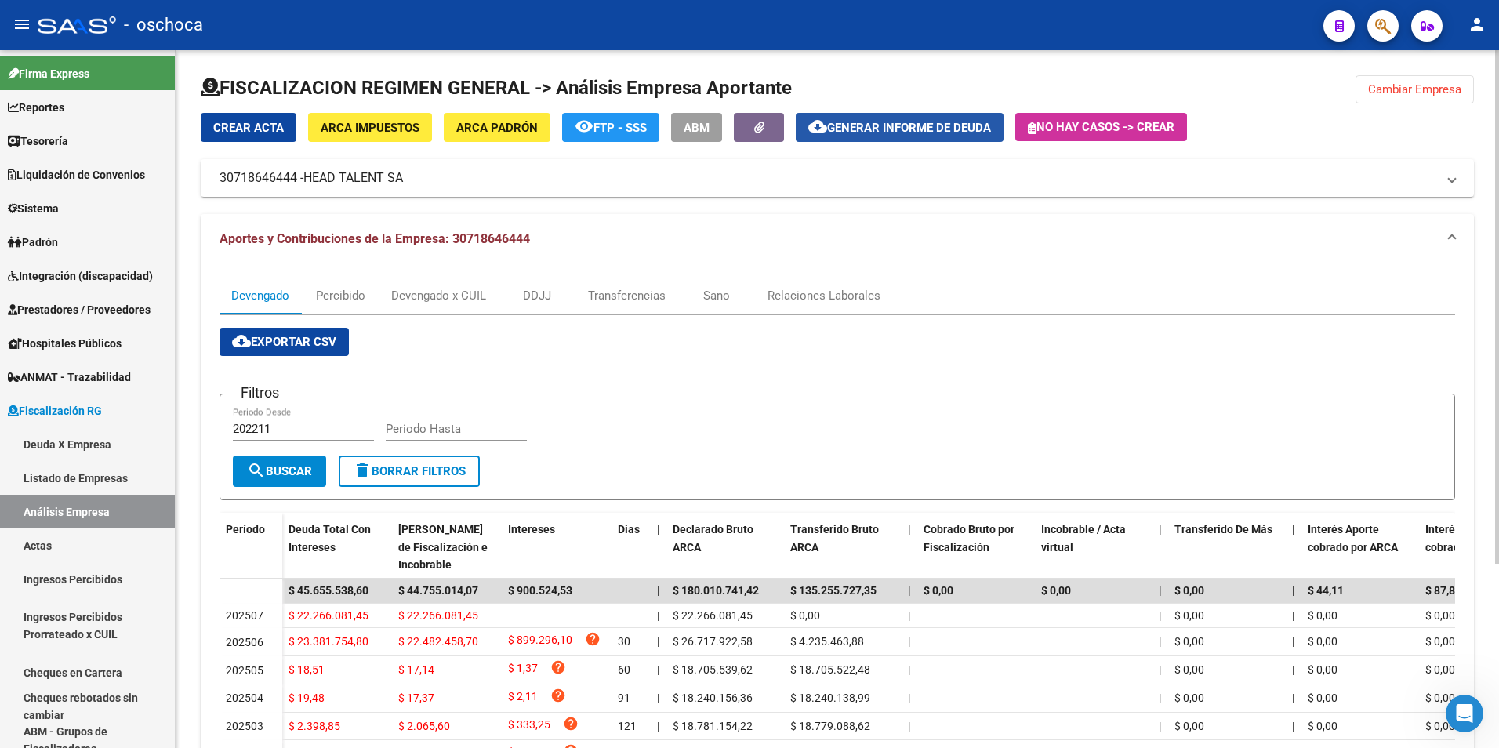
click at [886, 127] on span "Generar informe de deuda" at bounding box center [909, 128] width 164 height 14
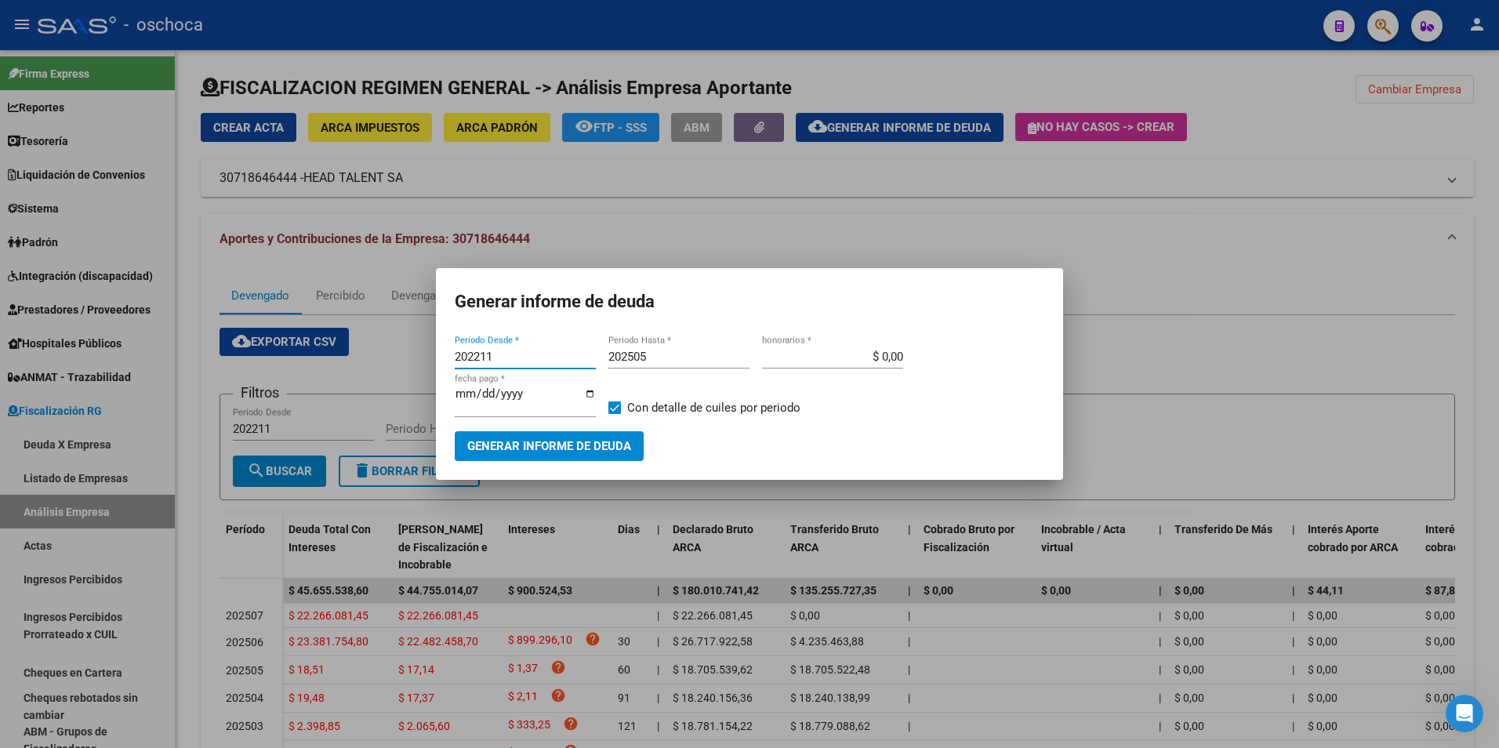
click at [532, 361] on input "202211" at bounding box center [525, 357] width 141 height 14
type input "202505"
click at [675, 359] on input "202505" at bounding box center [678, 357] width 141 height 14
type input "202508"
click at [898, 362] on input "$ 0,00" at bounding box center [832, 357] width 141 height 14
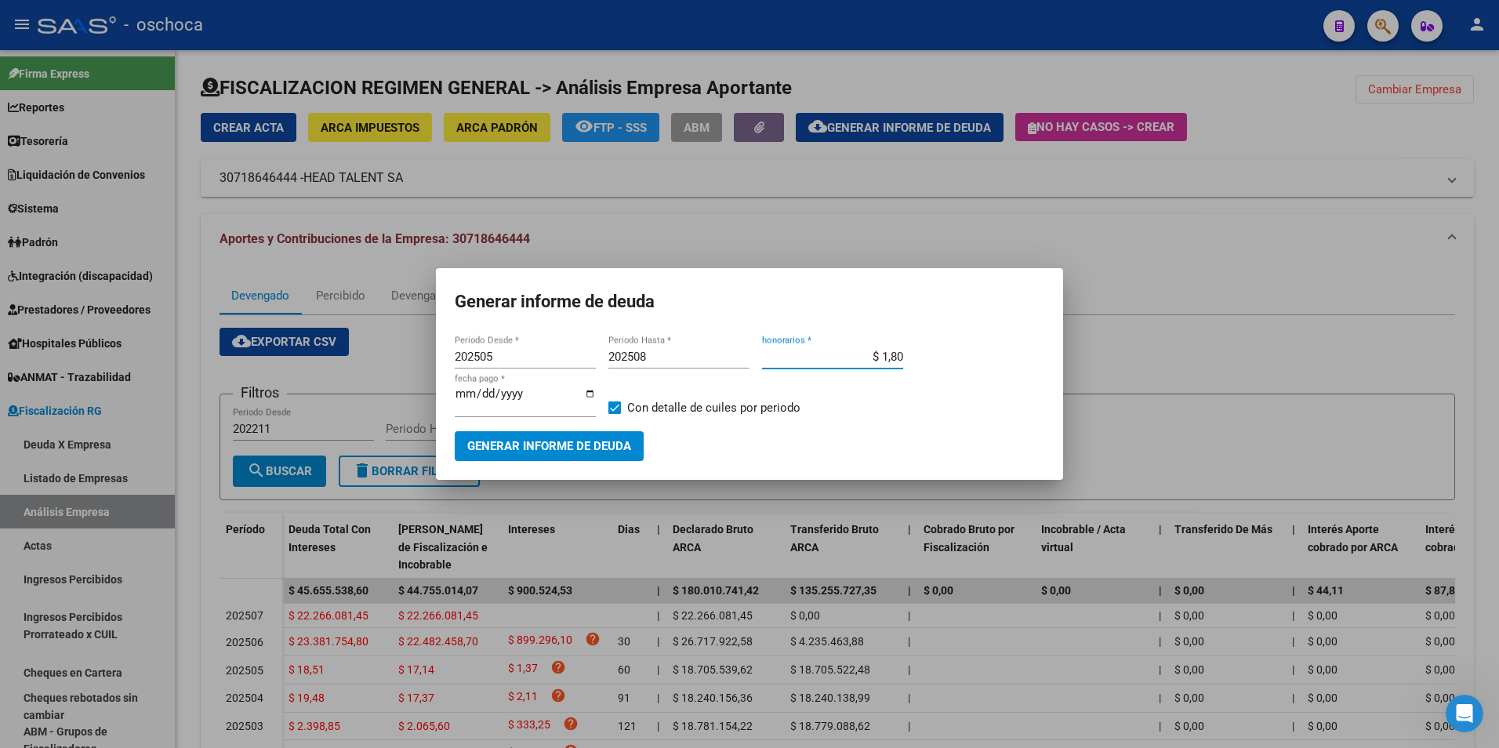
type input "$ 18,00"
click at [615, 406] on span at bounding box center [614, 407] width 13 height 13
click at [615, 414] on input "Con detalle de cuiles por periodo" at bounding box center [614, 414] width 1 height 1
checkbox input "false"
click at [599, 448] on span "Generar informe de deuda" at bounding box center [549, 447] width 164 height 14
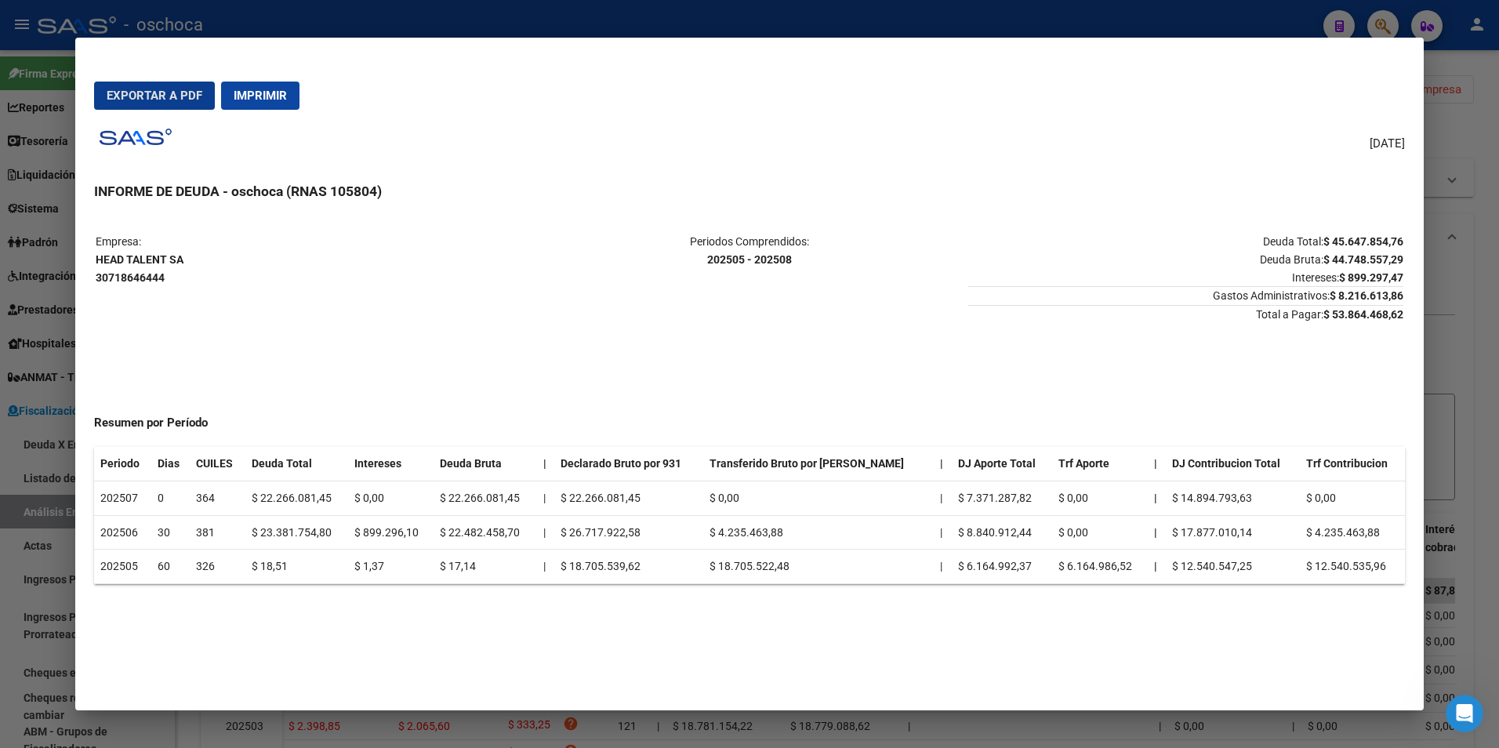
click at [1384, 260] on strong "$ 44.748.557,29" at bounding box center [1363, 259] width 80 height 13
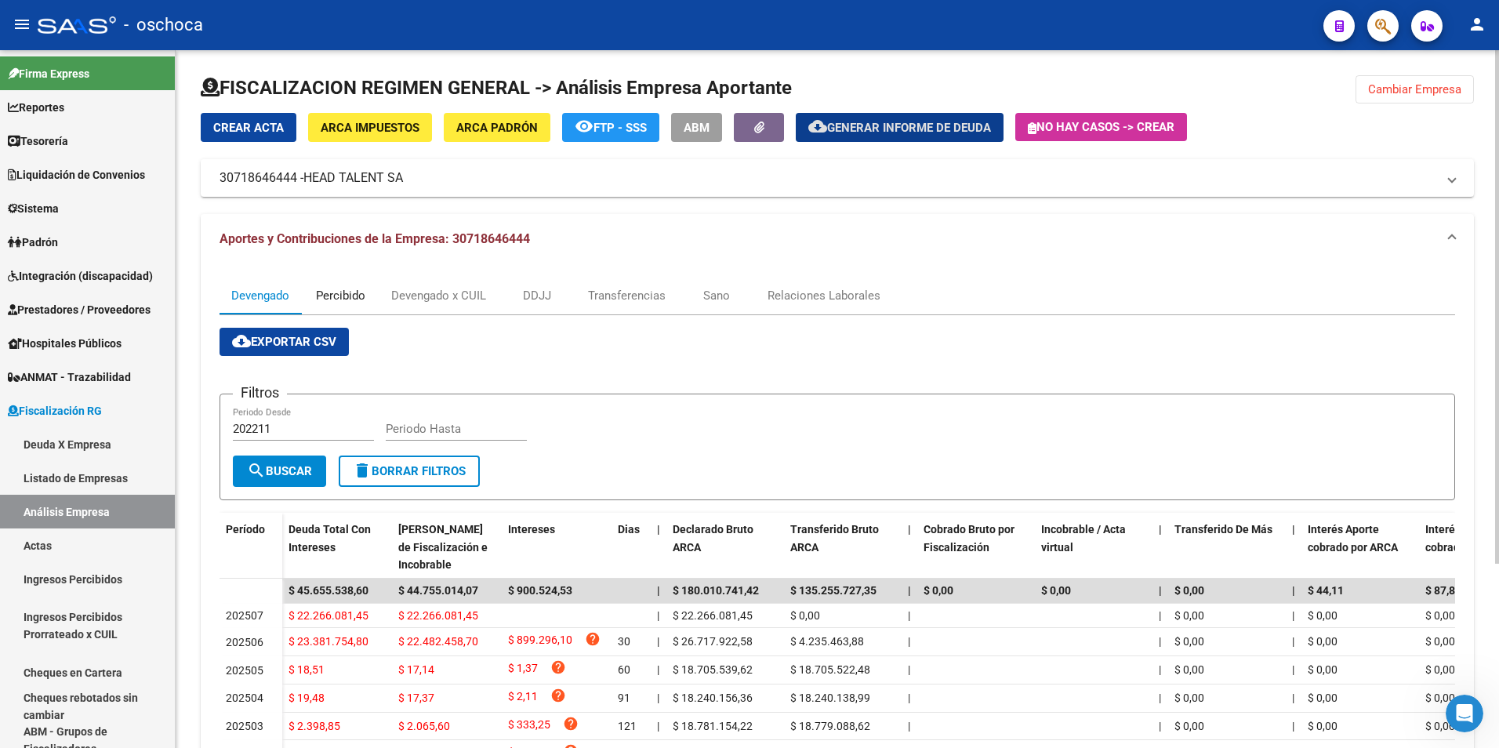
click at [345, 306] on div "Percibido" at bounding box center [340, 296] width 78 height 38
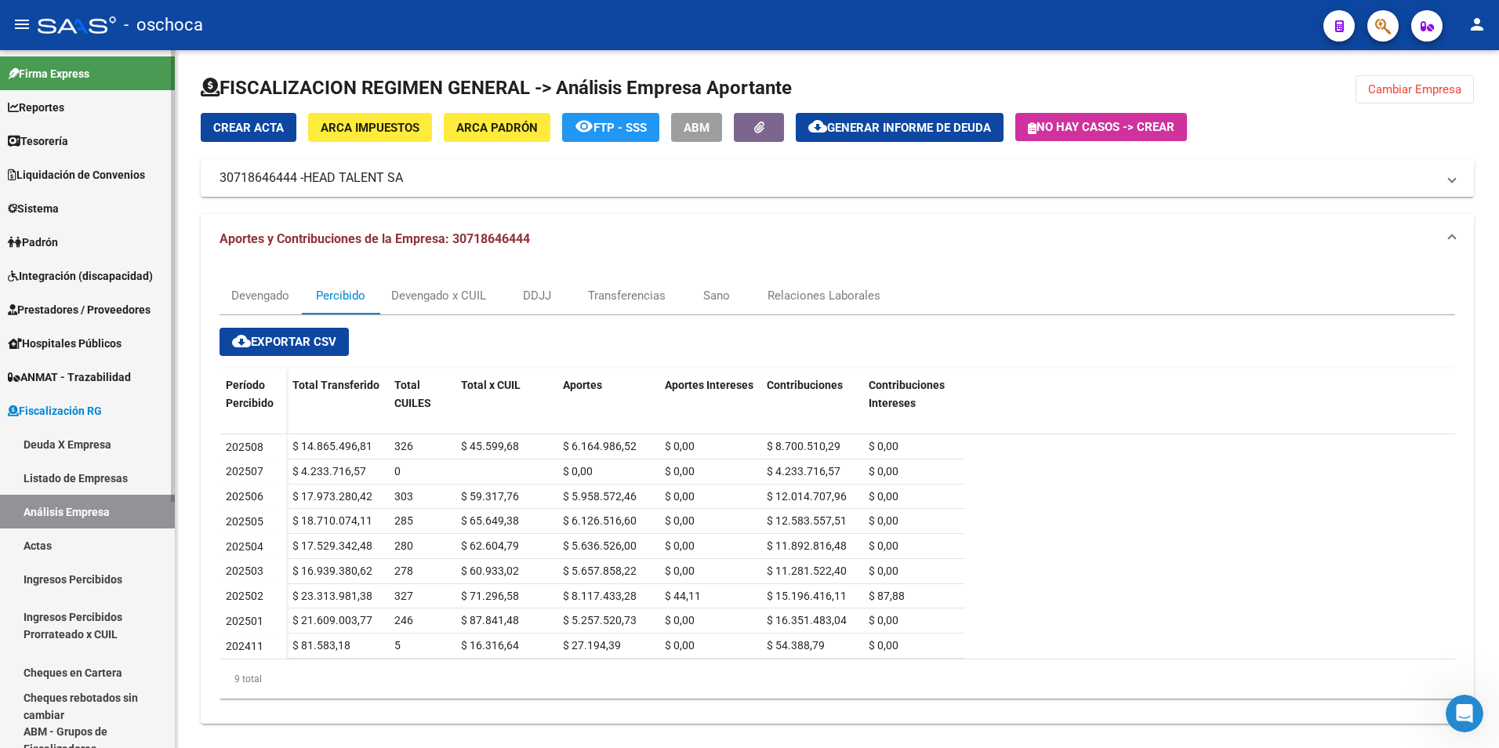
click at [60, 476] on link "Listado de Empresas" at bounding box center [87, 478] width 175 height 34
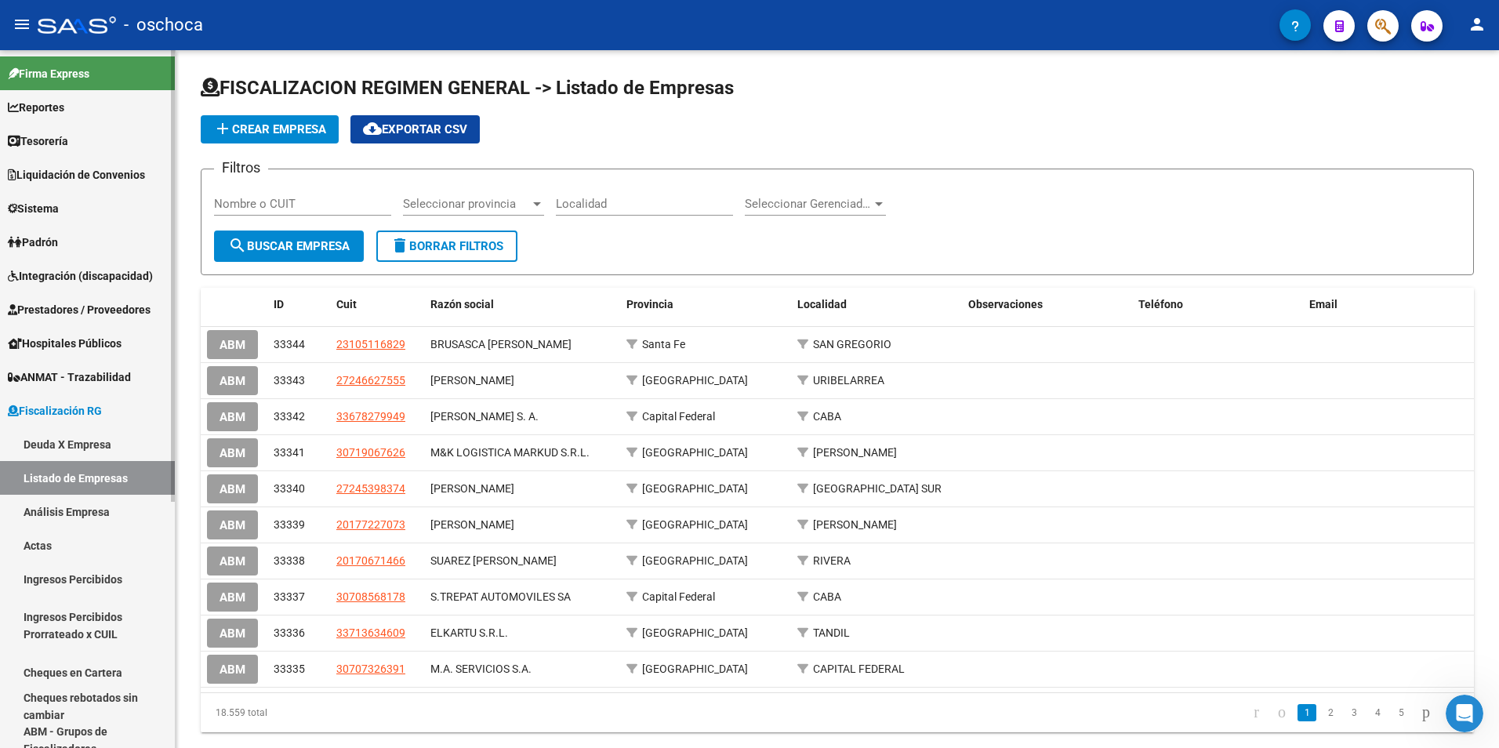
click at [56, 505] on link "Análisis Empresa" at bounding box center [87, 512] width 175 height 34
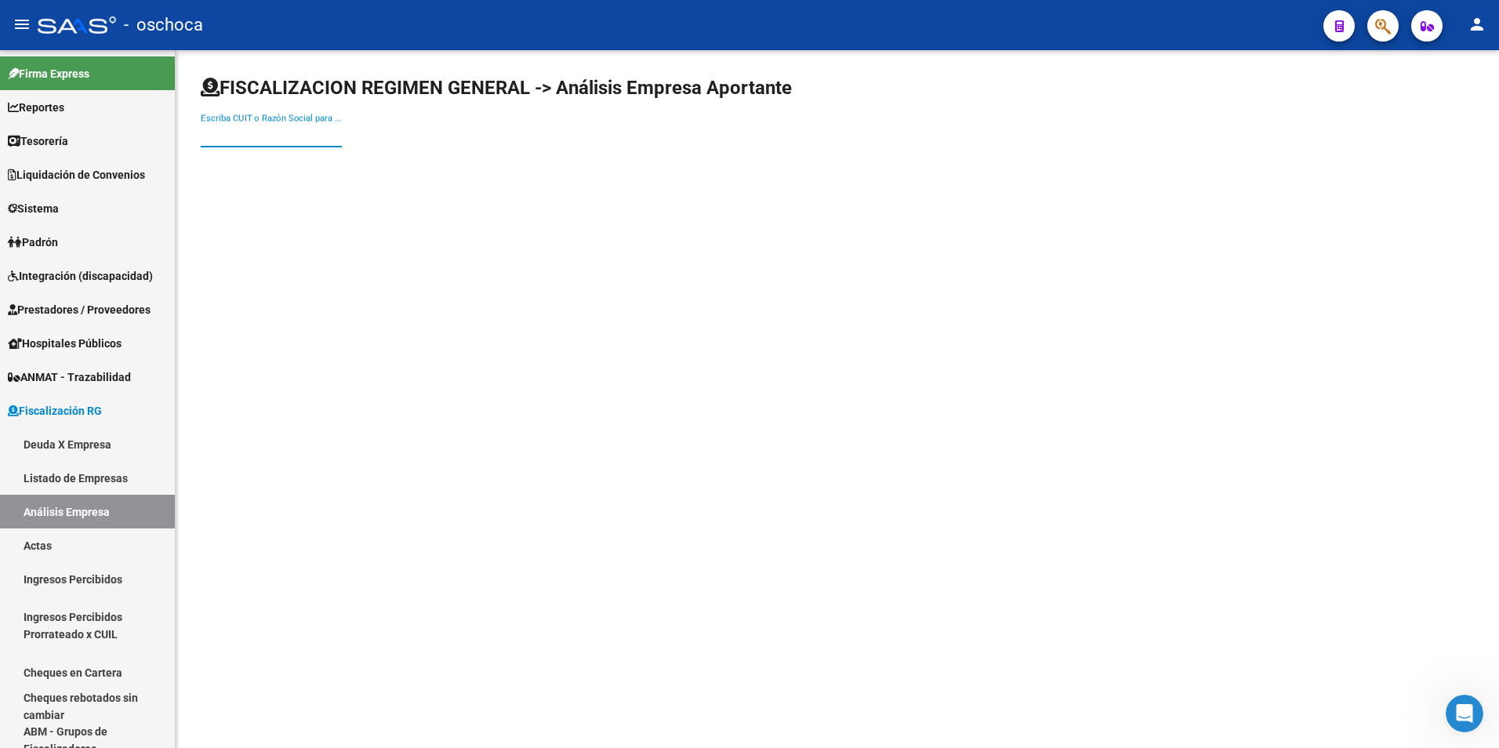
click at [229, 132] on input "Escriba CUIT o Razón Social para buscar" at bounding box center [271, 135] width 141 height 14
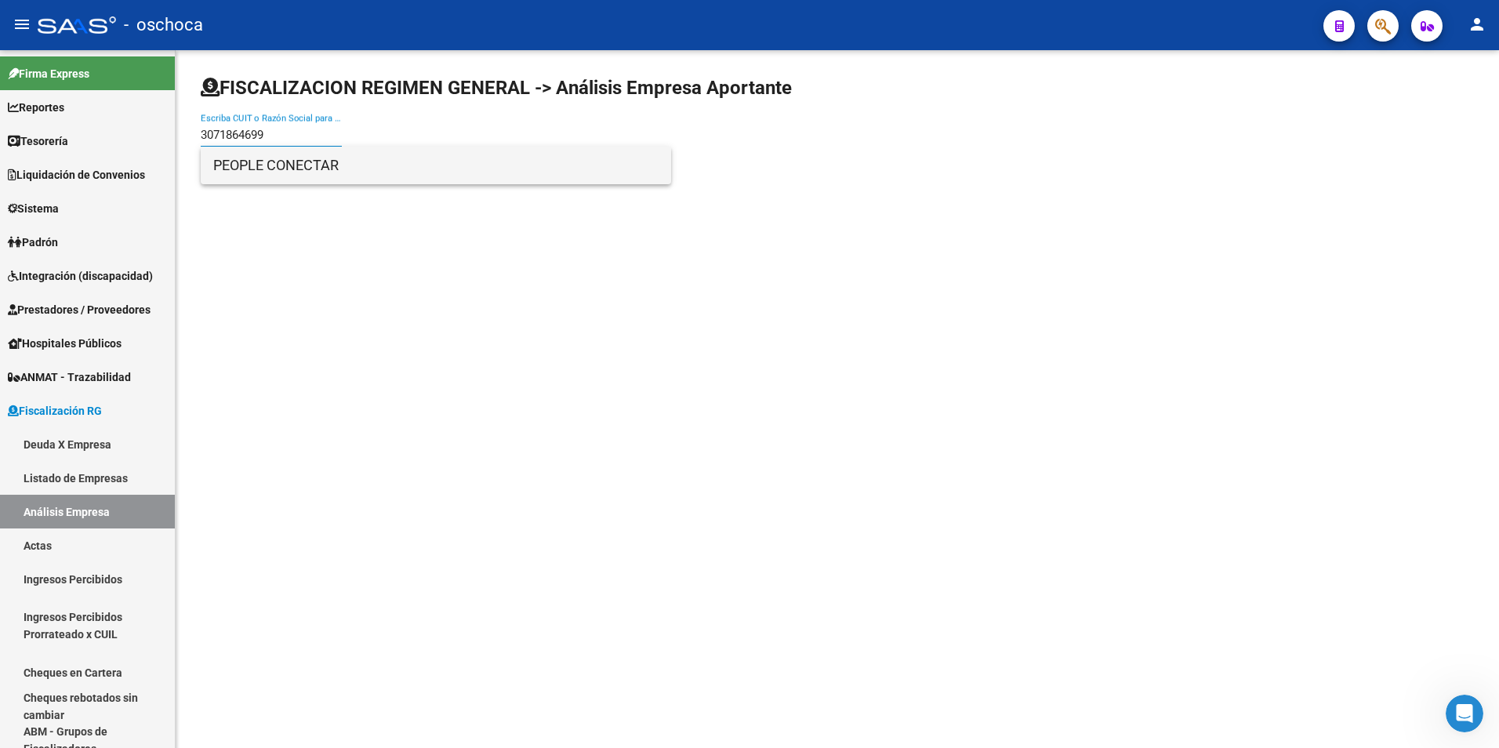
type input "3071864699"
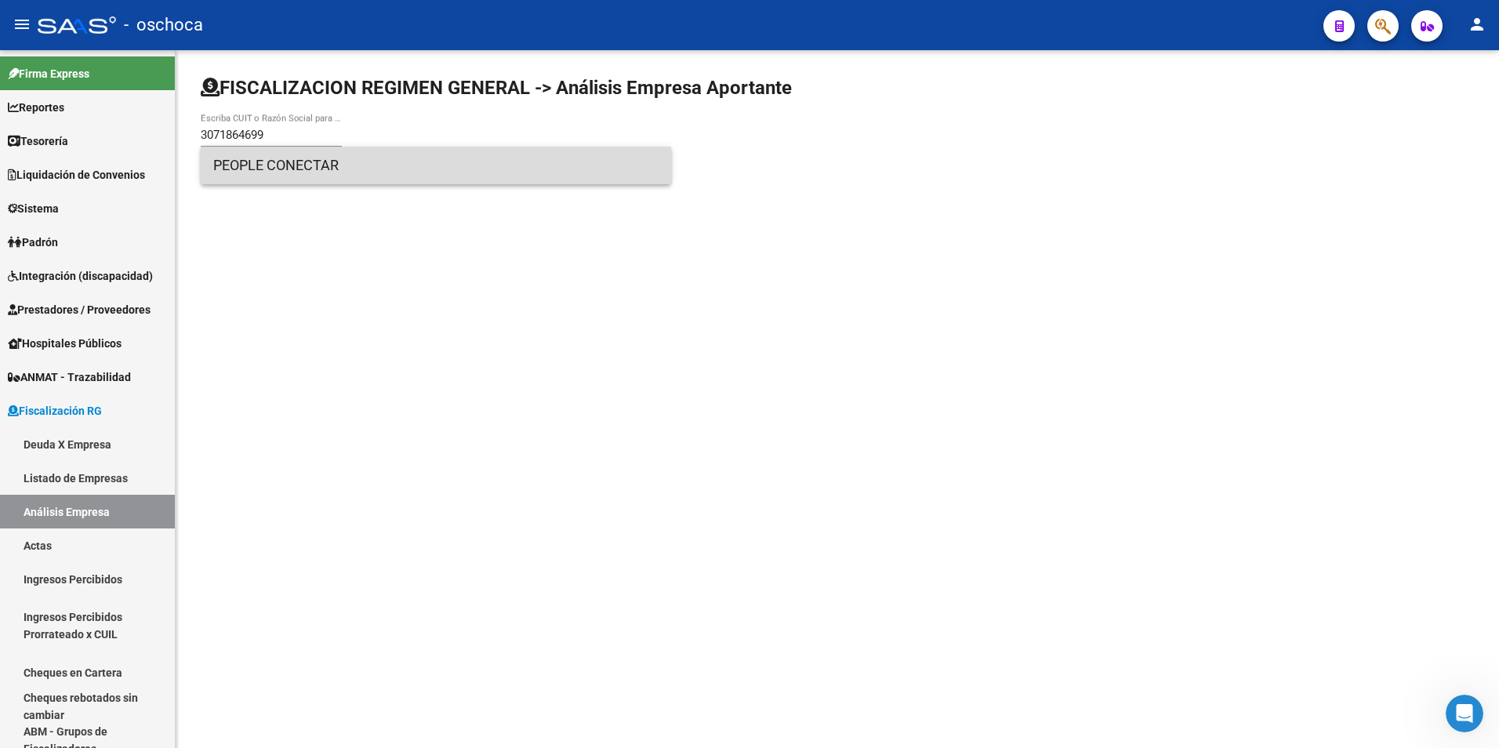
click at [263, 164] on span "PEOPLE CONECTAR" at bounding box center [435, 166] width 445 height 38
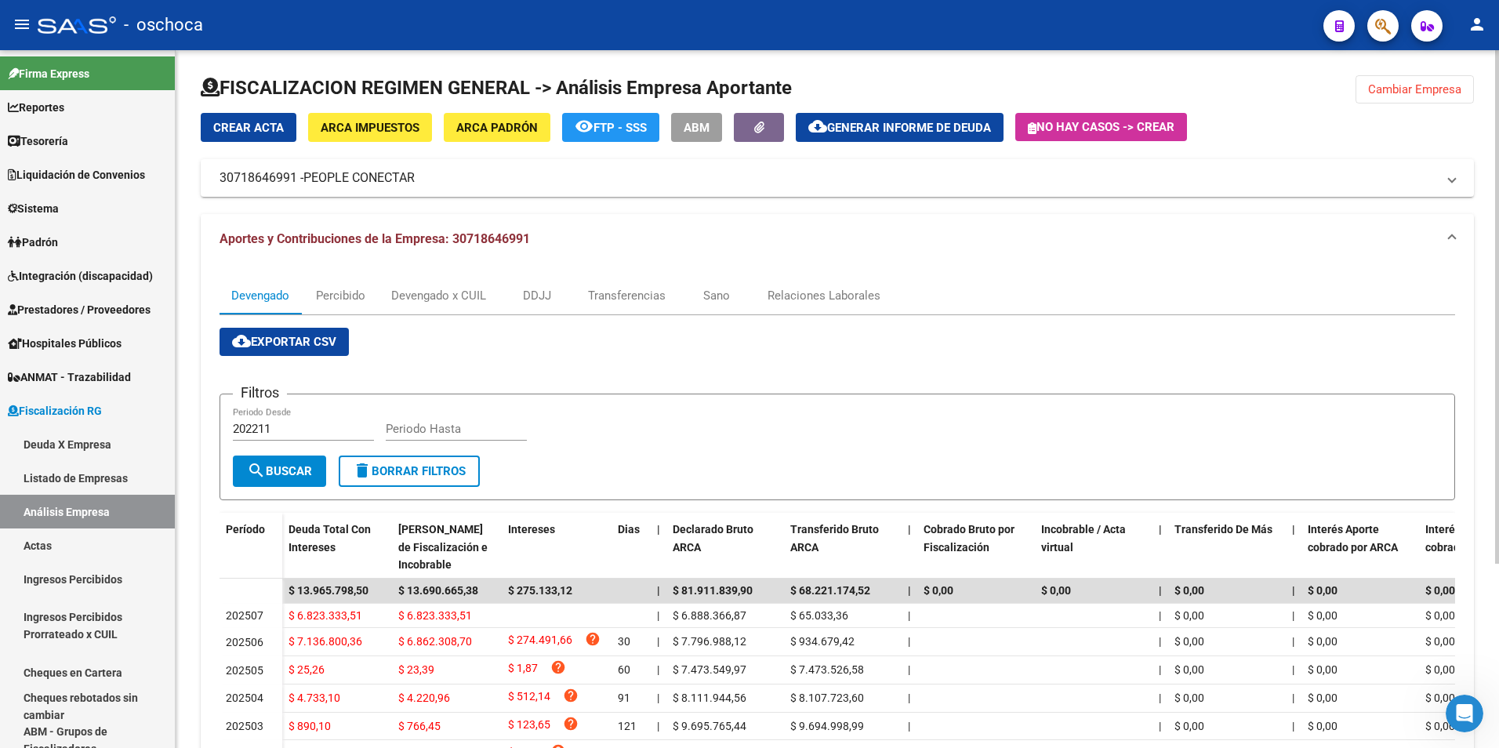
click at [854, 128] on span "Generar informe de deuda" at bounding box center [909, 128] width 164 height 14
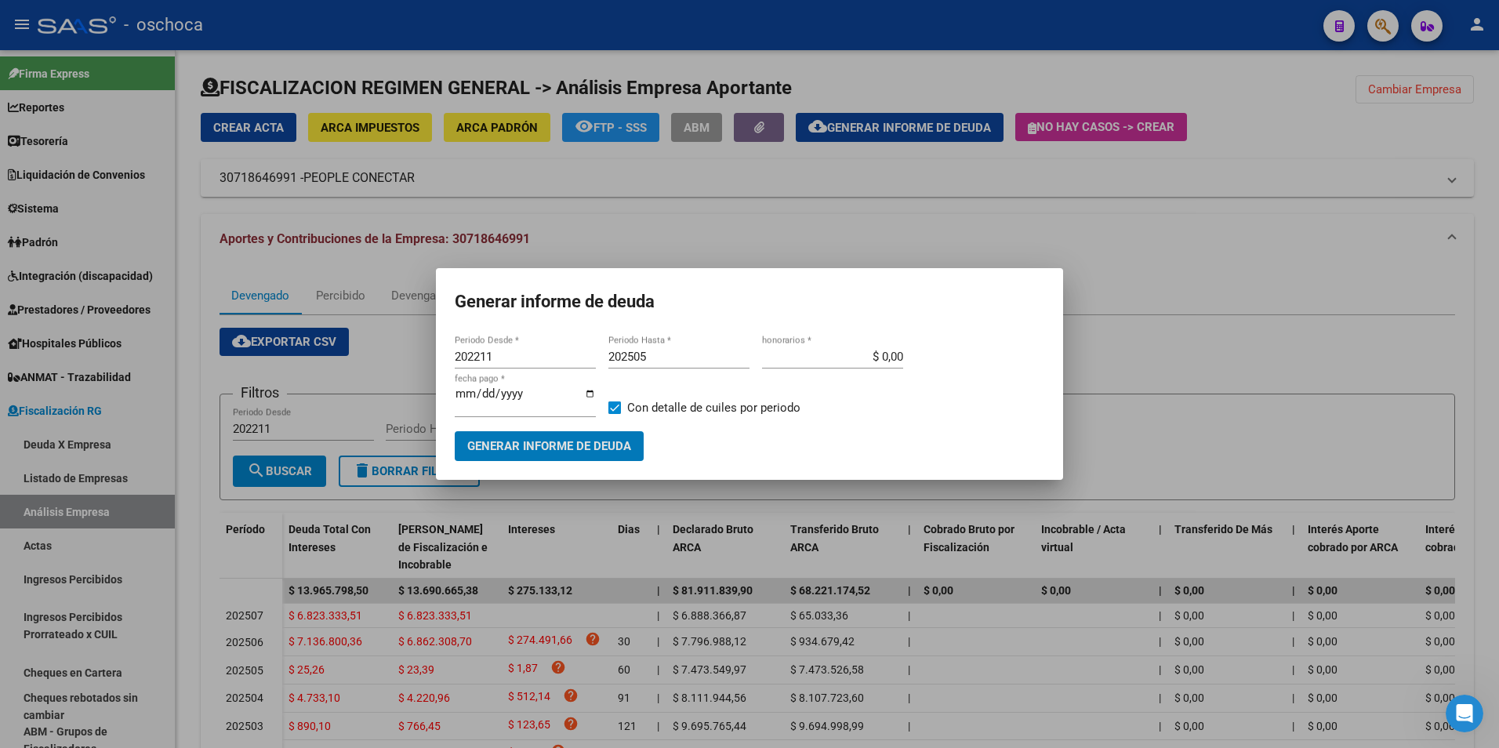
click at [510, 355] on input "202211" at bounding box center [525, 357] width 141 height 14
type input "202505"
click at [669, 353] on input "202505" at bounding box center [678, 357] width 141 height 14
type input "202508"
click at [881, 354] on input "$ 0,00" at bounding box center [832, 357] width 141 height 14
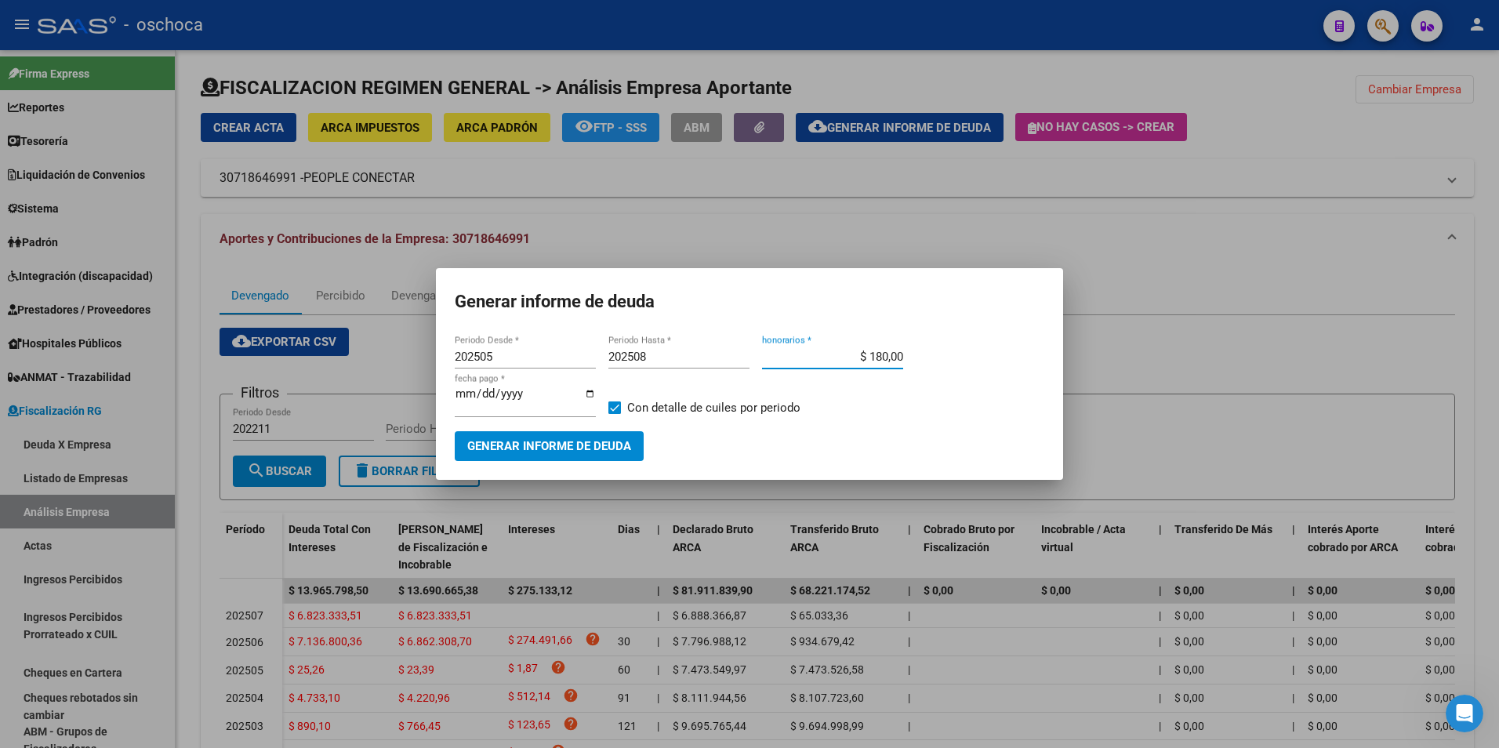
type input "$ 18,00"
click at [620, 407] on label "Con detalle de cuiles por periodo" at bounding box center [704, 407] width 192 height 19
click at [615, 414] on input "Con detalle de cuiles por periodo" at bounding box center [614, 414] width 1 height 1
checkbox input "false"
click at [589, 441] on span "Generar informe de deuda" at bounding box center [549, 447] width 164 height 14
